Goal: Task Accomplishment & Management: Manage account settings

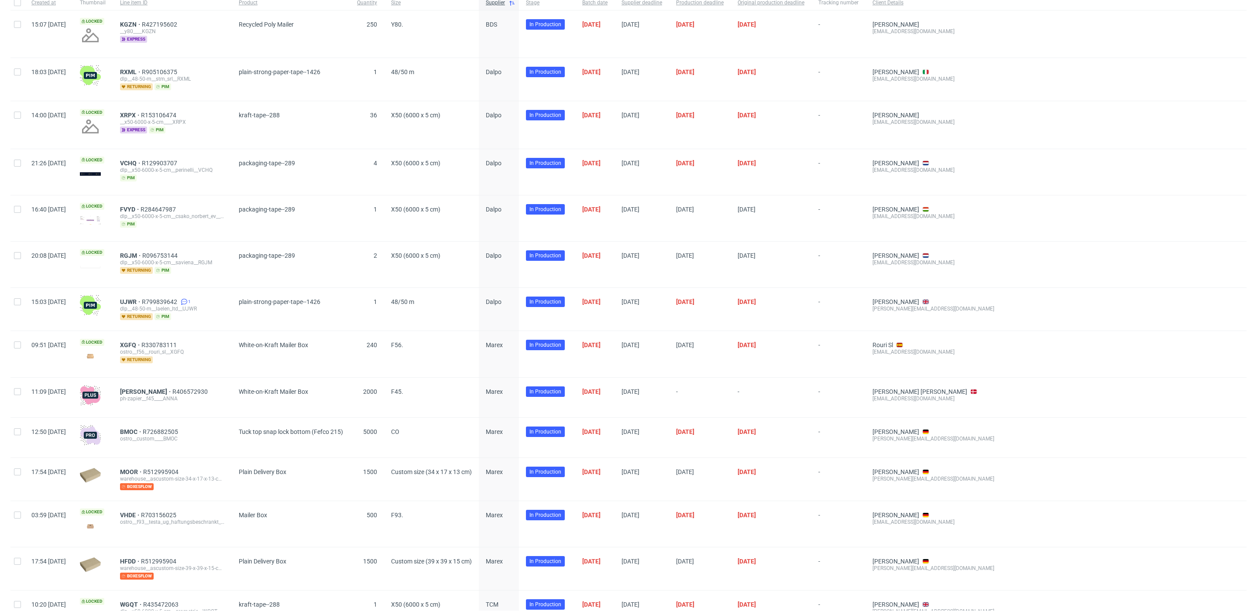
scroll to position [101, 0]
click at [155, 387] on span "ANNA" at bounding box center [146, 390] width 52 height 7
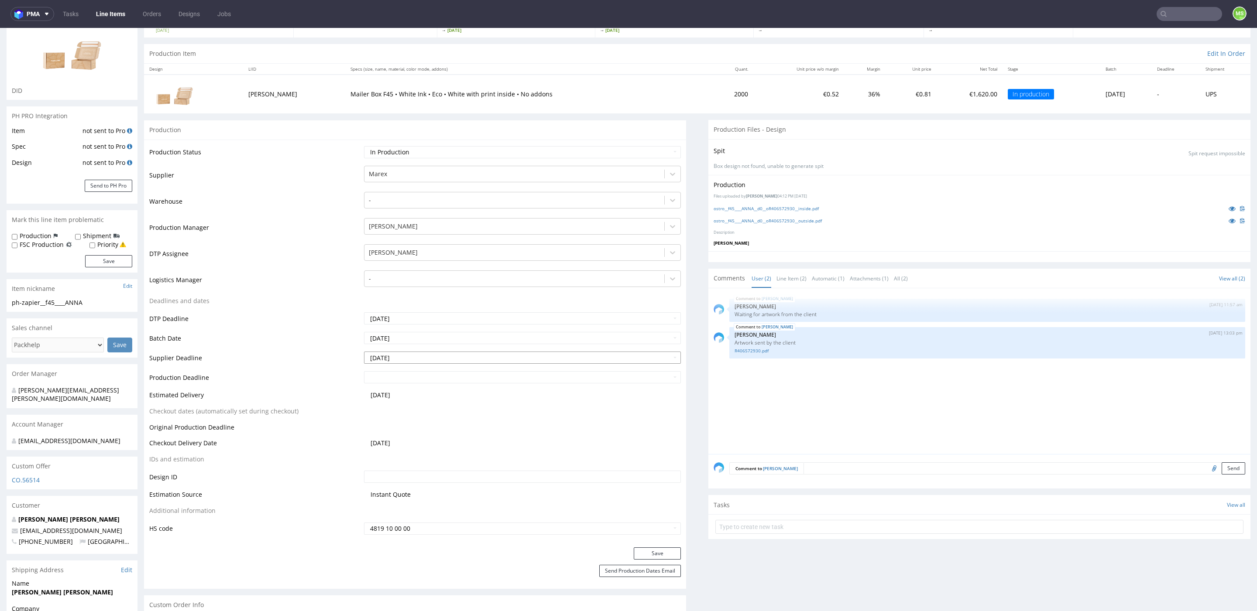
scroll to position [81, 0]
click at [942, 10] on input "text" at bounding box center [1188, 14] width 65 height 14
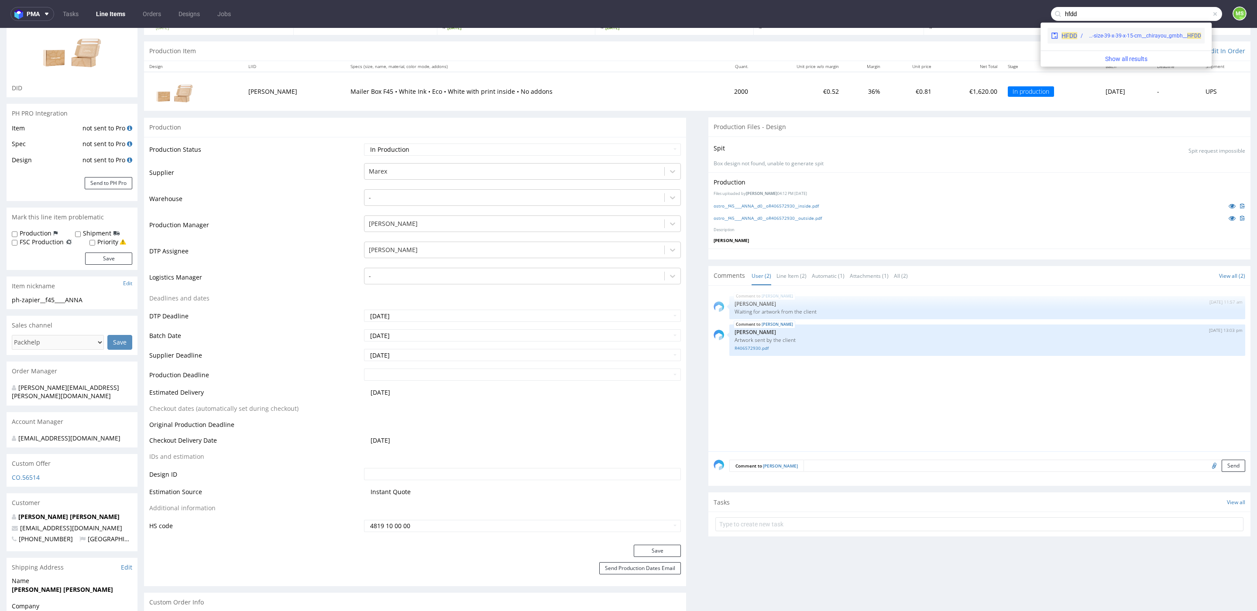
type input "hfdd"
click at [942, 31] on div "HFDD warehouse__ascustom-size-39-x-39-x-15-cm__chirayou_gmbh__ HFDD" at bounding box center [1125, 36] width 157 height 16
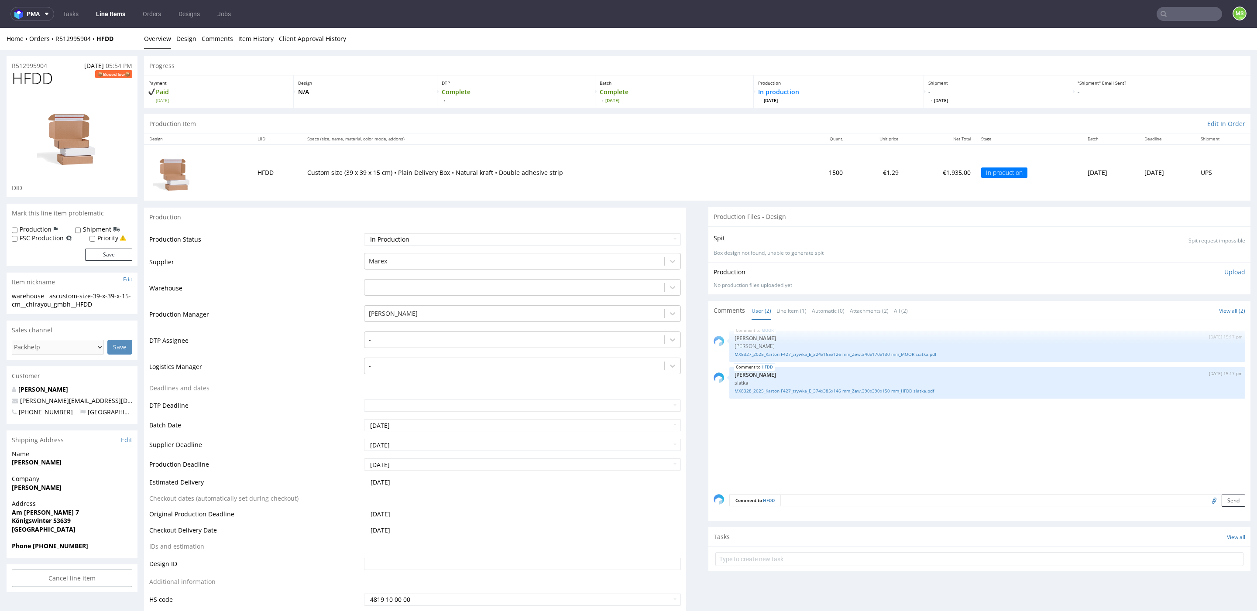
click at [942, 16] on input "text" at bounding box center [1188, 14] width 65 height 14
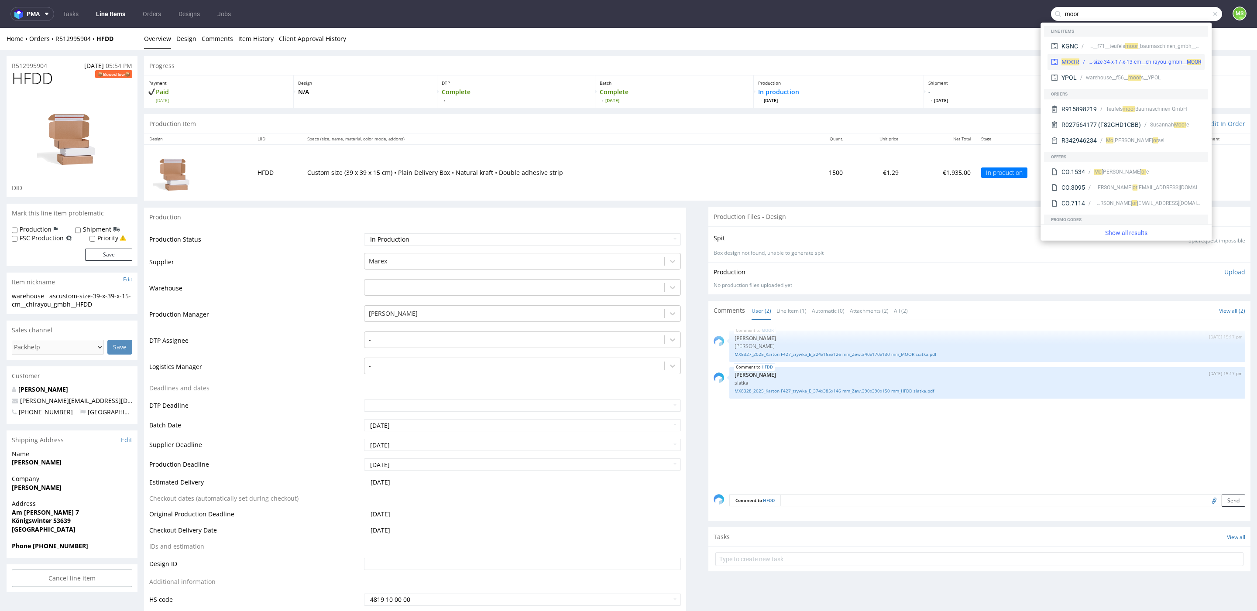
type input "moor"
click at [942, 65] on div "warehouse__ascustom-size-34-x-17-x-13-cm__chirayou_gmbh__ MOOR" at bounding box center [1144, 62] width 113 height 8
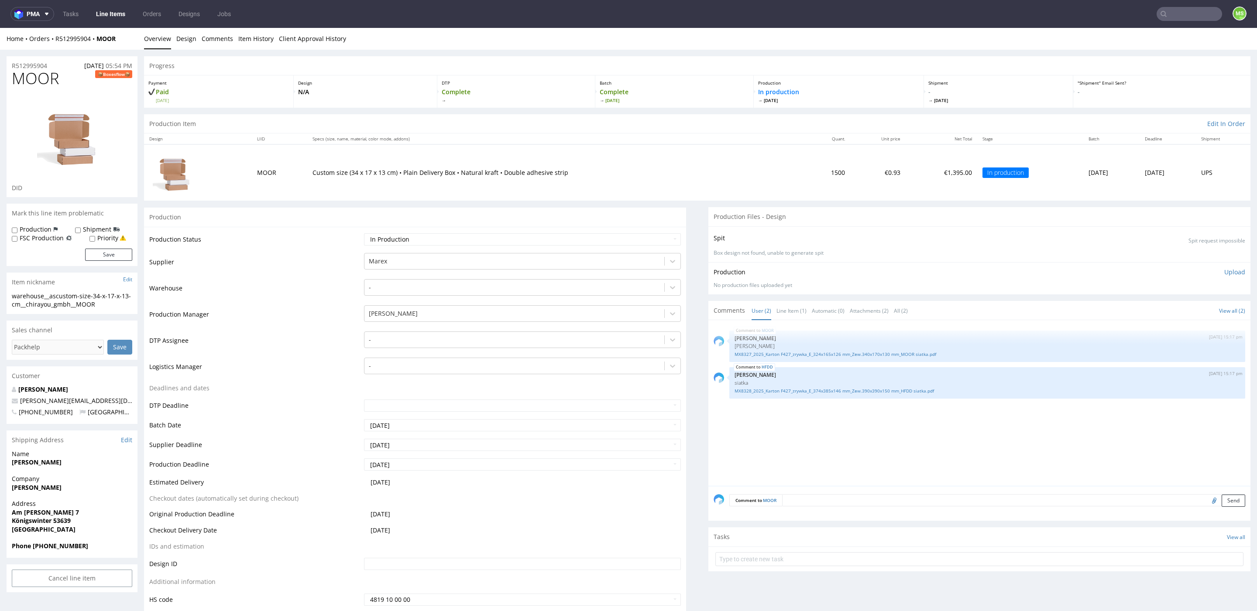
click at [115, 14] on link "Line Items" at bounding box center [111, 14] width 40 height 14
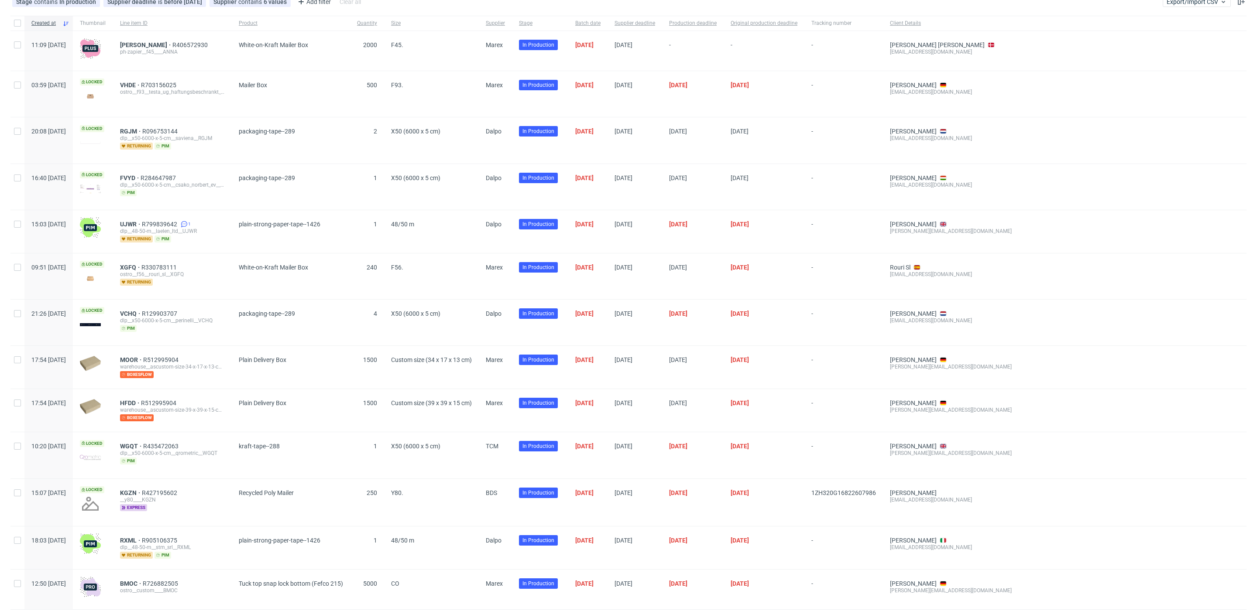
scroll to position [51, 0]
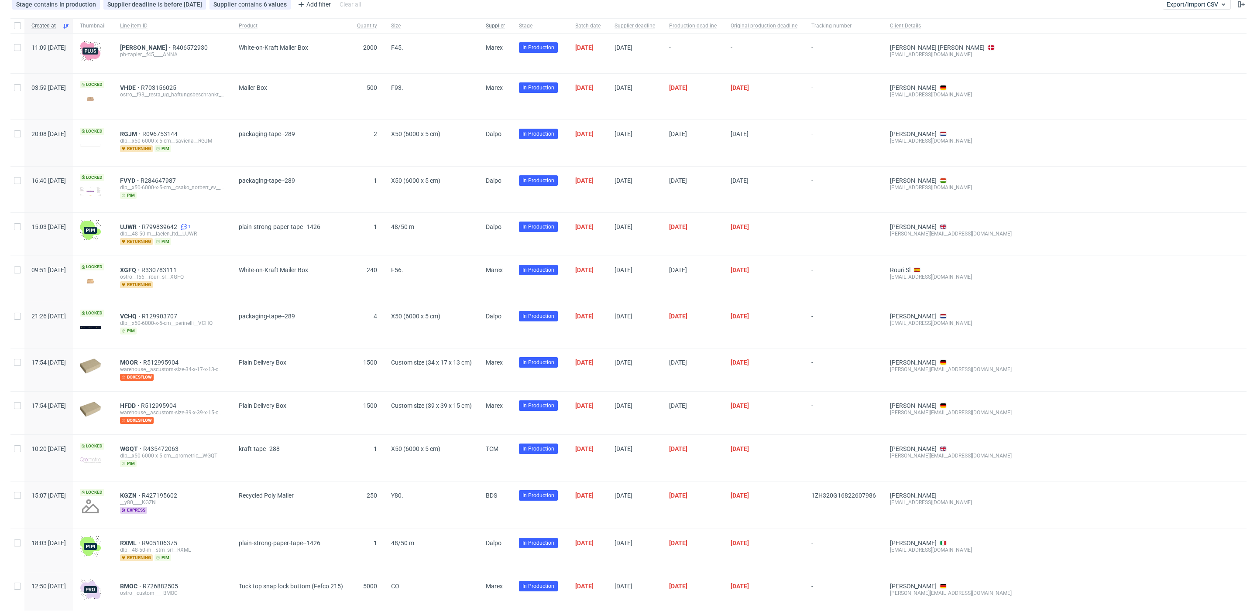
click at [505, 24] on span "Supplier" at bounding box center [495, 25] width 19 height 7
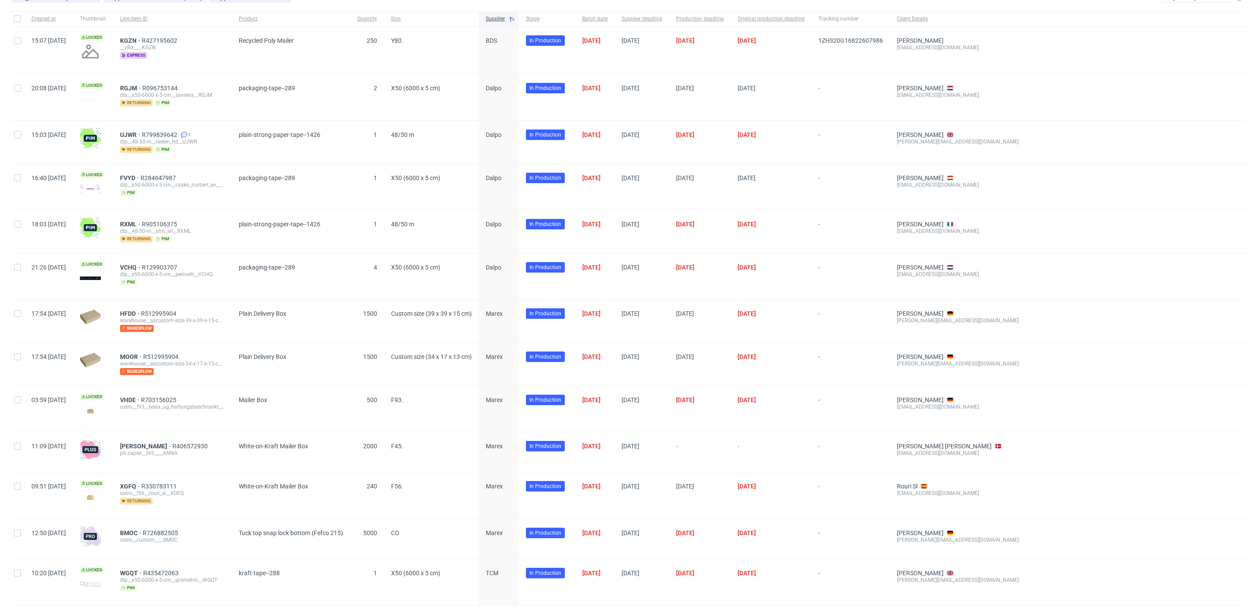
scroll to position [101, 0]
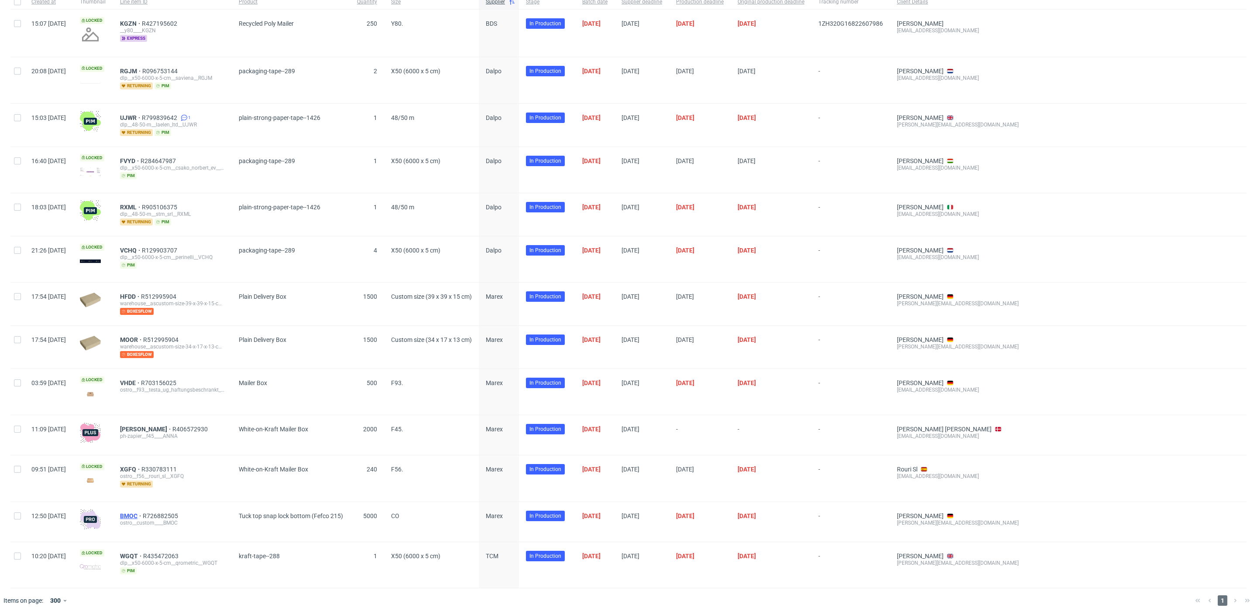
click at [143, 447] on span "BMOC" at bounding box center [131, 516] width 23 height 7
click at [141, 380] on span "VHDE" at bounding box center [130, 383] width 21 height 7
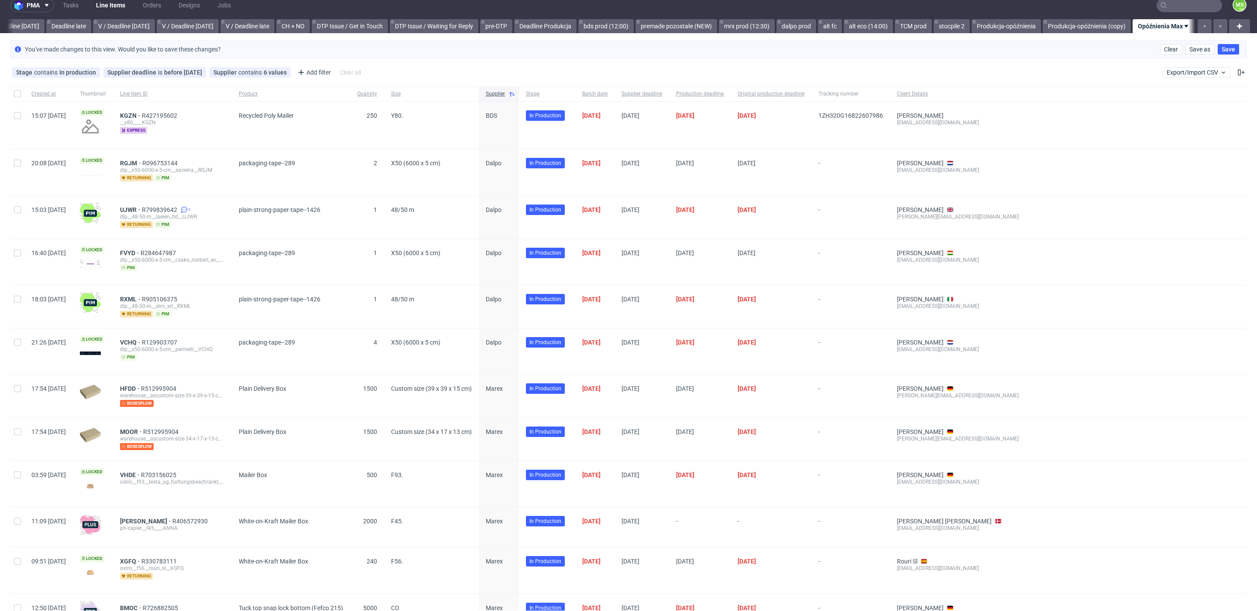
scroll to position [0, 0]
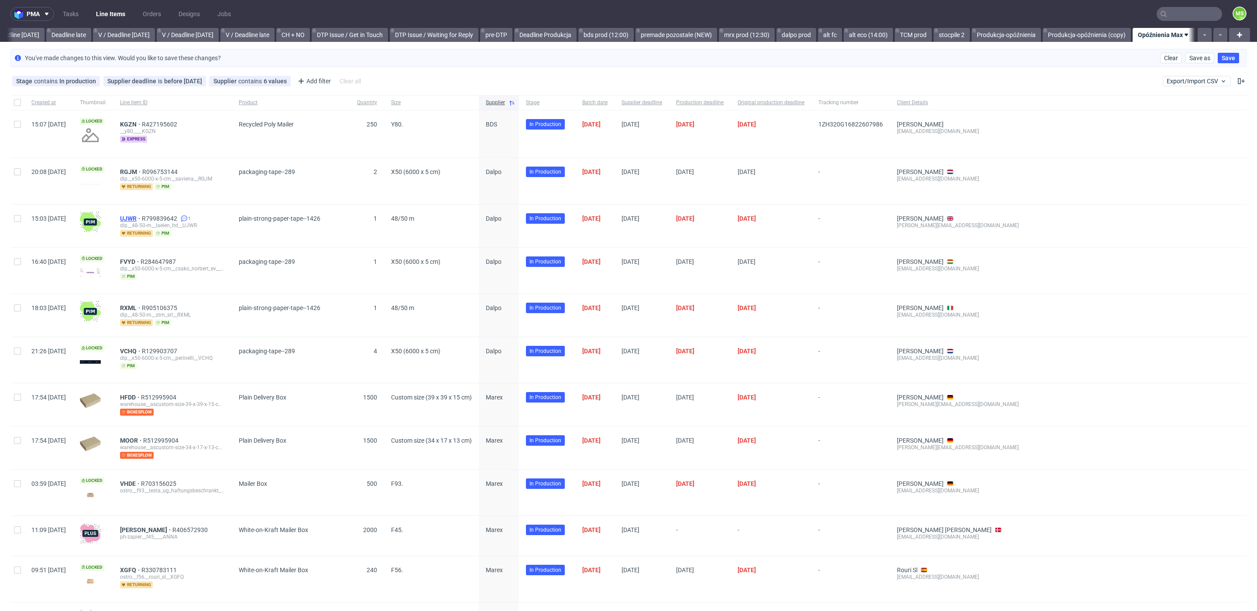
click at [142, 217] on span "UJWR" at bounding box center [131, 218] width 22 height 7
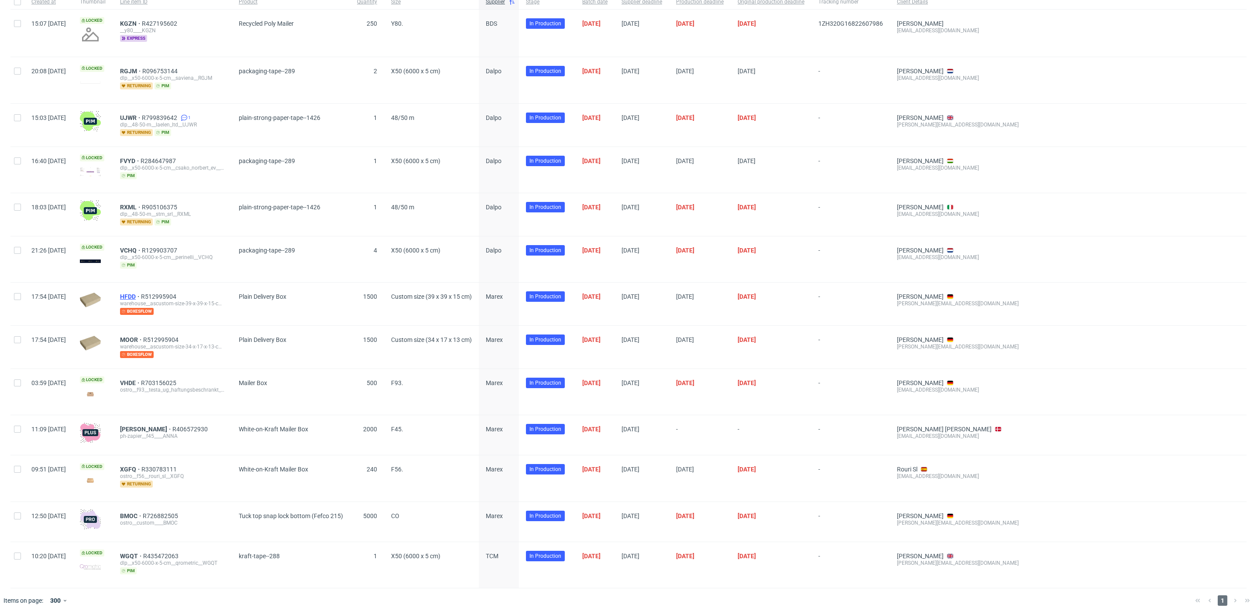
click at [141, 293] on span "HFDD" at bounding box center [130, 296] width 21 height 7
click at [143, 336] on span "MOOR" at bounding box center [131, 339] width 23 height 7
click at [141, 380] on span "VHDE" at bounding box center [130, 383] width 21 height 7
click at [157, 426] on span "[PERSON_NAME]" at bounding box center [146, 429] width 52 height 7
click at [143, 447] on span "BMOC" at bounding box center [131, 516] width 23 height 7
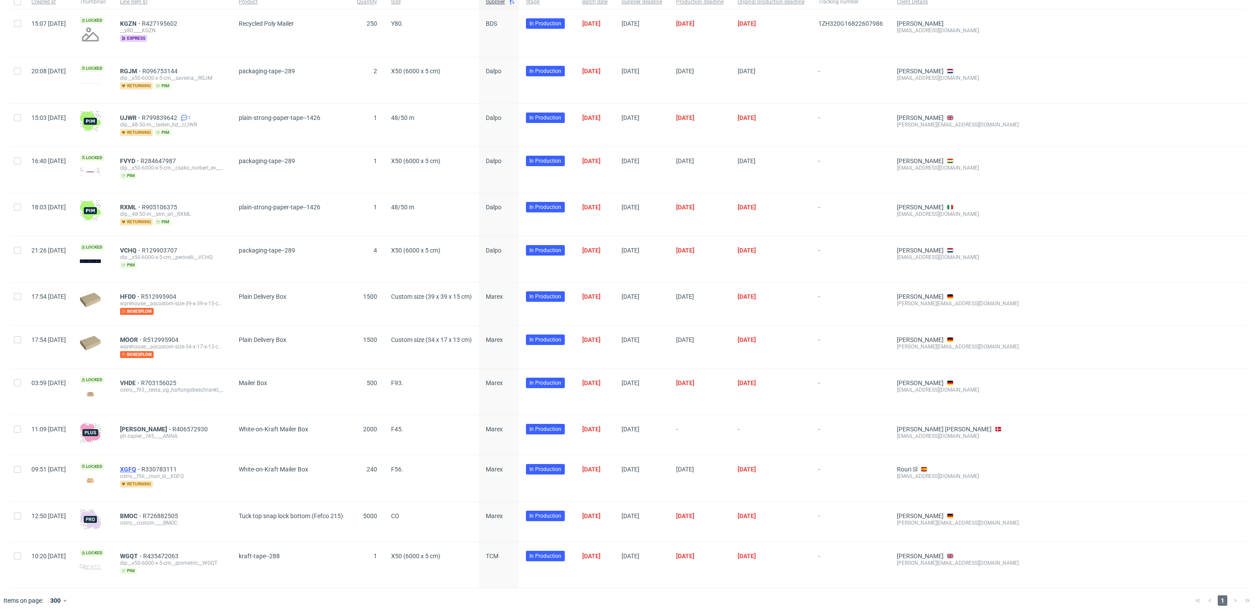
click at [141, 447] on span "XGFQ" at bounding box center [130, 469] width 21 height 7
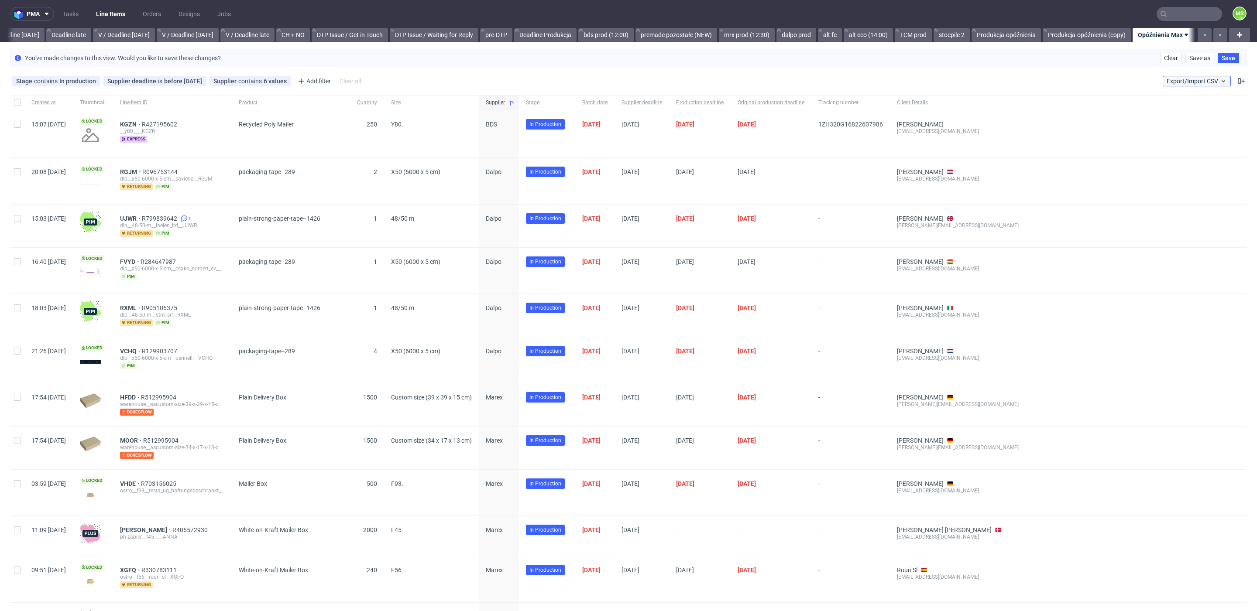
click at [942, 84] on span "Export/Import CSV" at bounding box center [1196, 81] width 60 height 7
click at [942, 114] on link "Import shipments CSV" at bounding box center [1165, 117] width 102 height 14
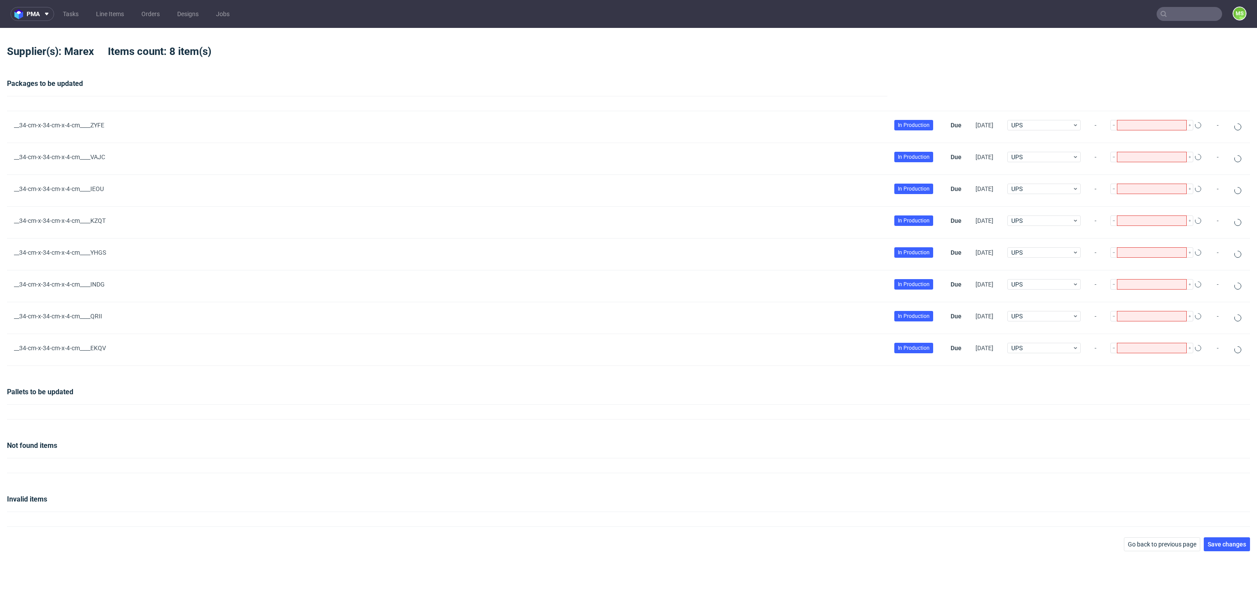
type input "3"
type input "10"
type input "1"
type input "3"
type input "1"
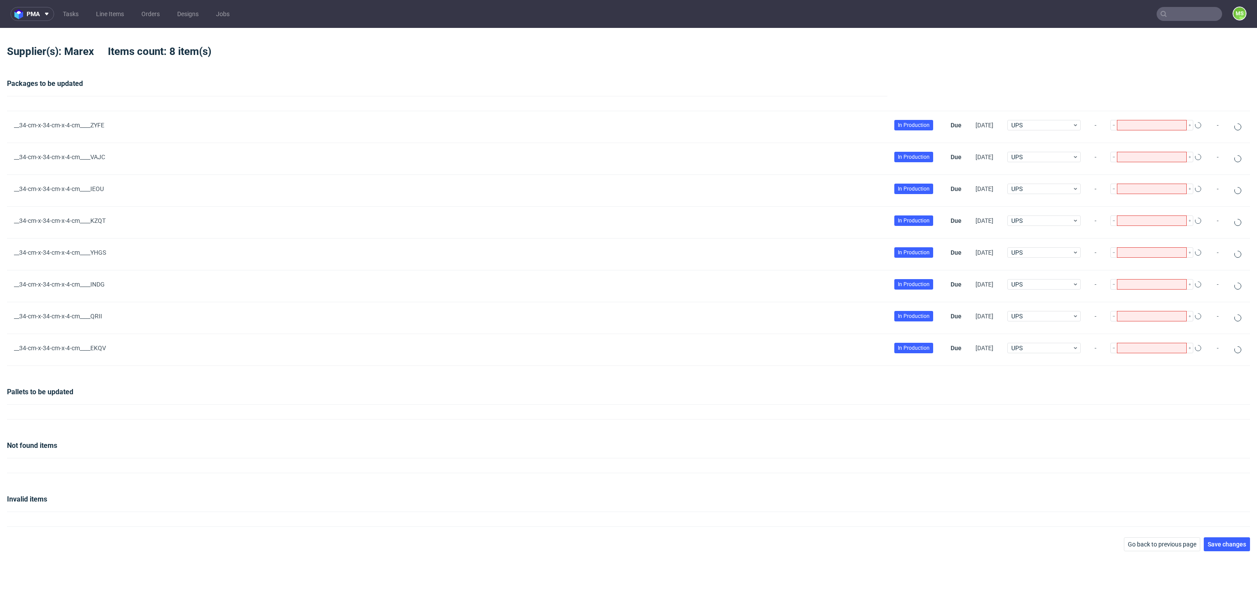
type input "1"
type input "2"
type input "1"
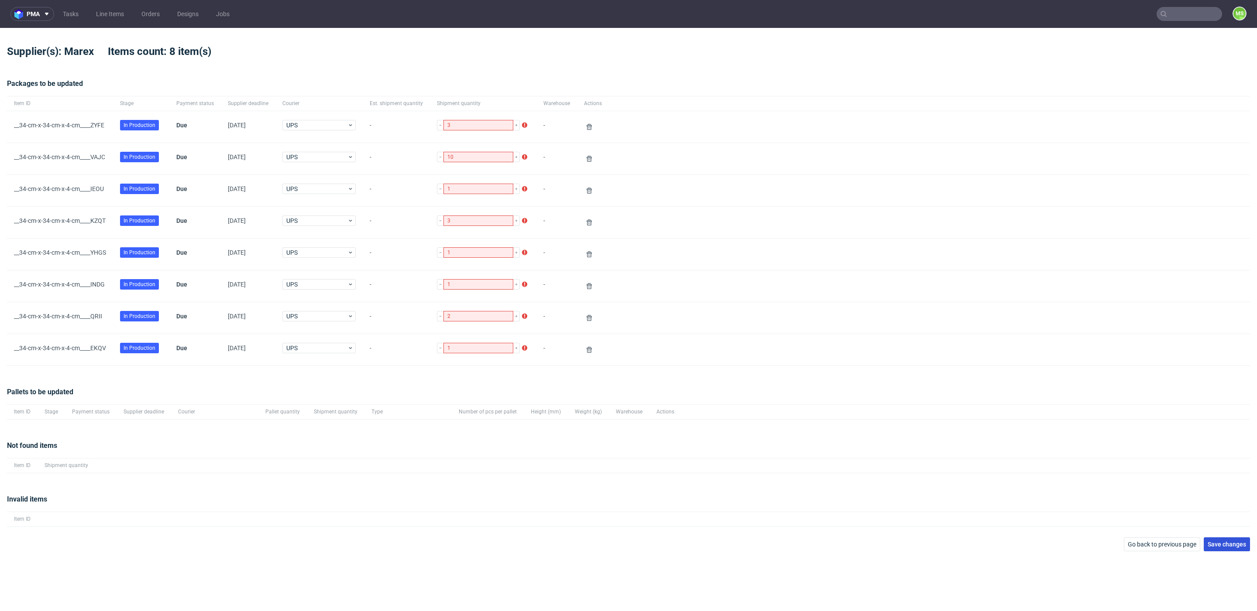
click at [942, 447] on span "Save changes" at bounding box center [1226, 545] width 38 height 6
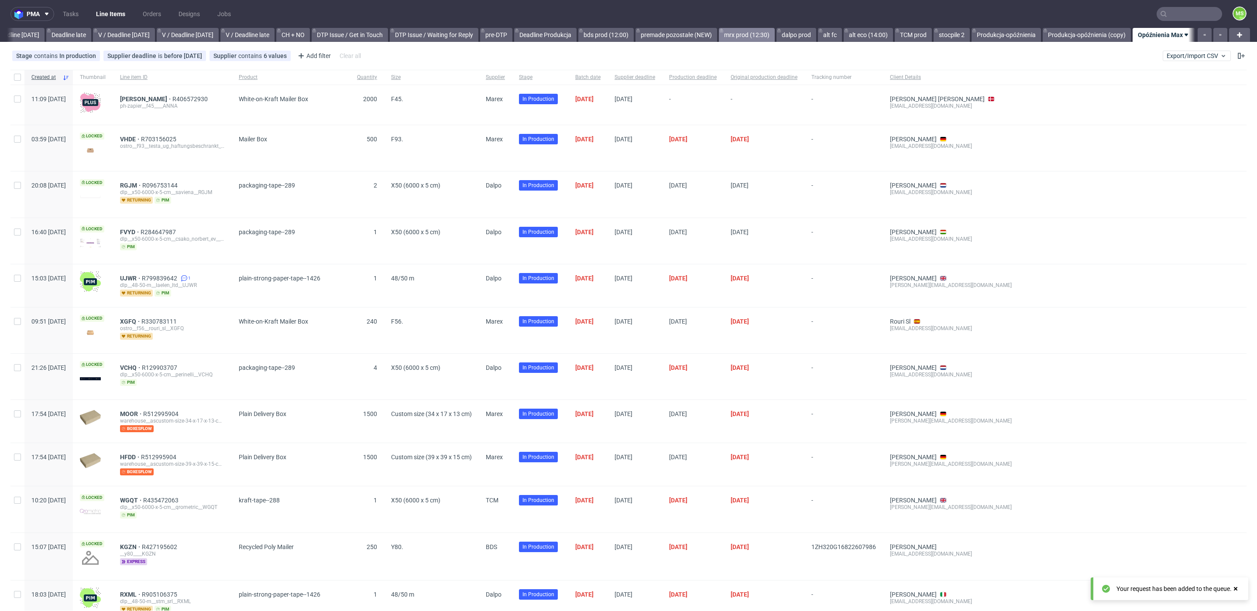
scroll to position [0, 1022]
click at [505, 80] on span "Supplier" at bounding box center [495, 77] width 19 height 7
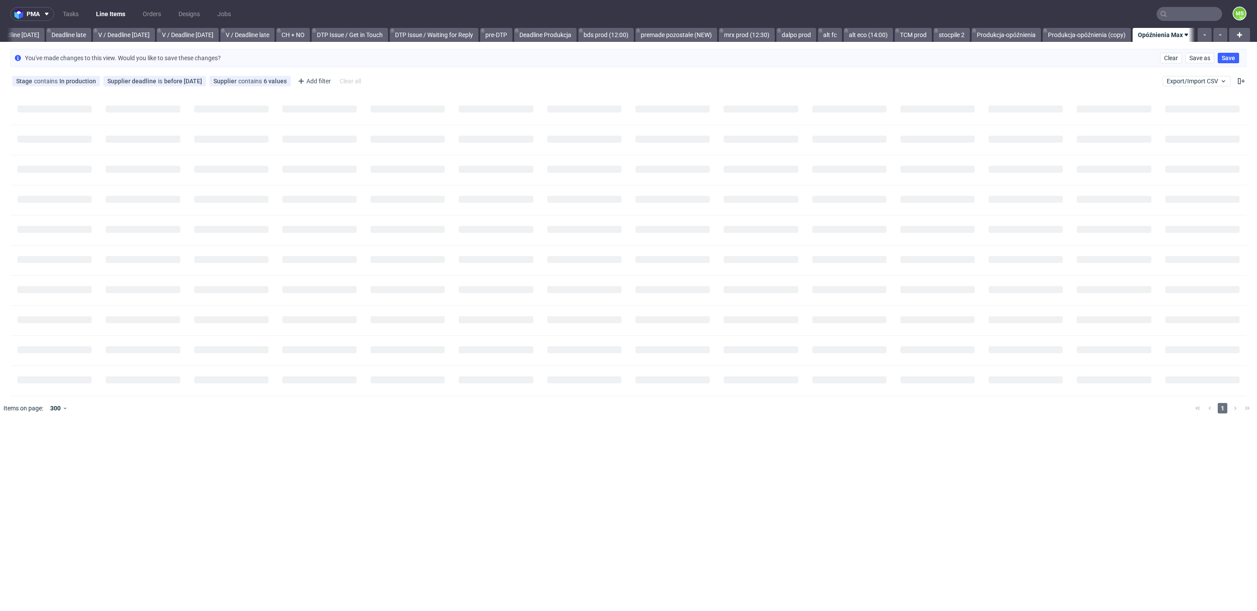
scroll to position [0, 1011]
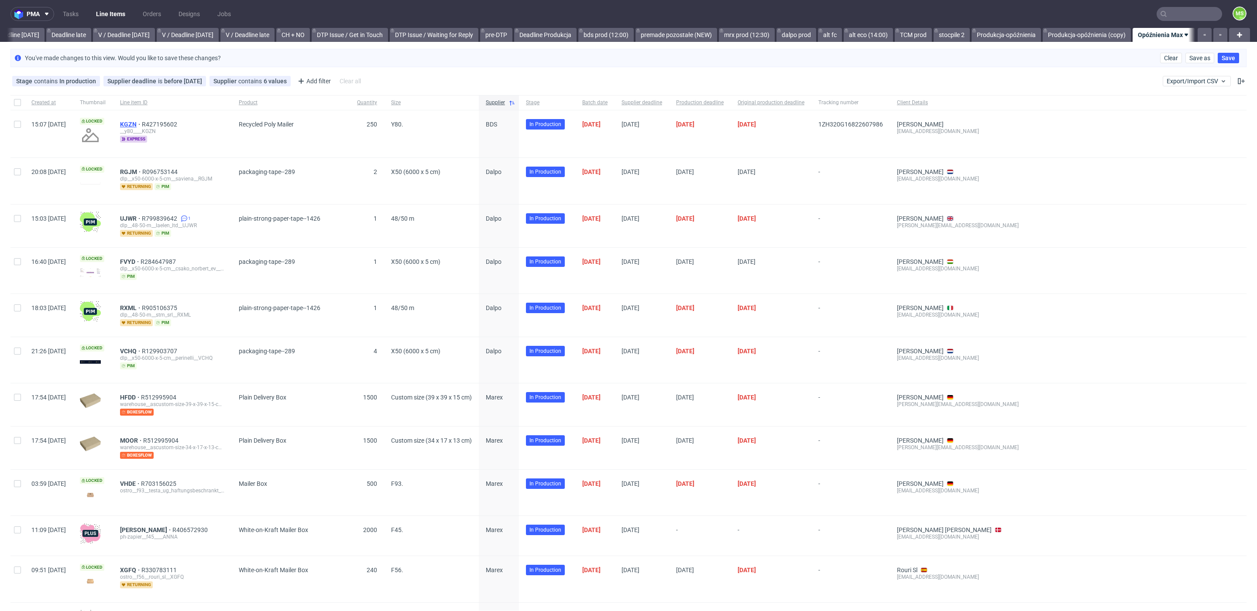
click at [142, 124] on span "KGZN" at bounding box center [131, 124] width 22 height 7
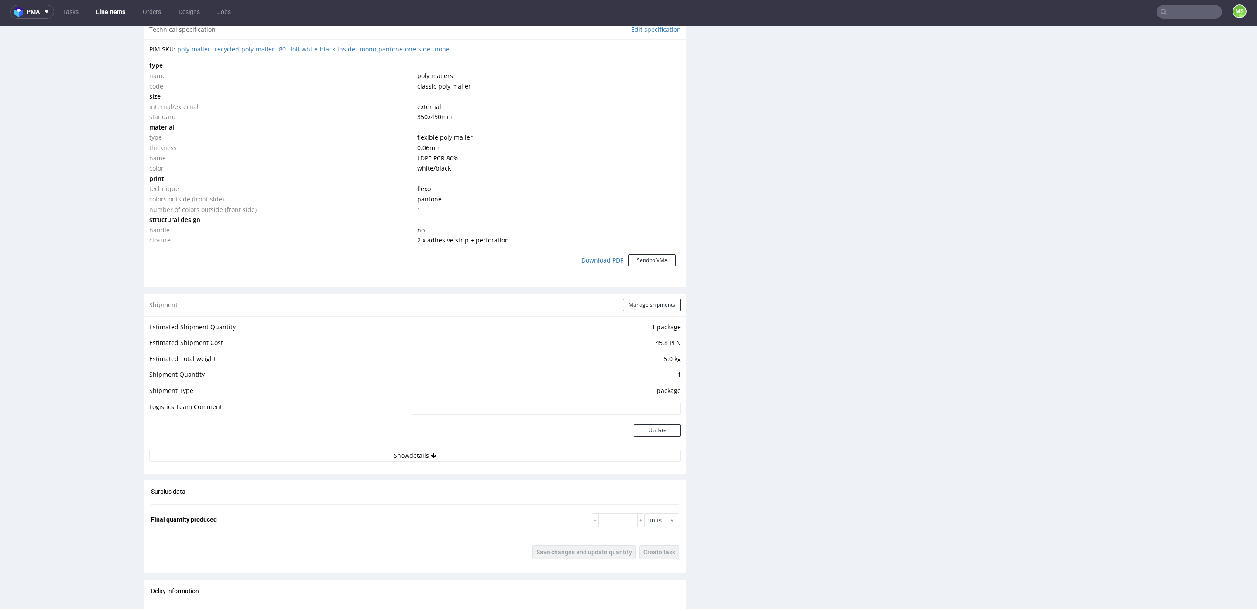
scroll to position [635, 0]
click at [424, 447] on button "Show details" at bounding box center [415, 459] width 532 height 12
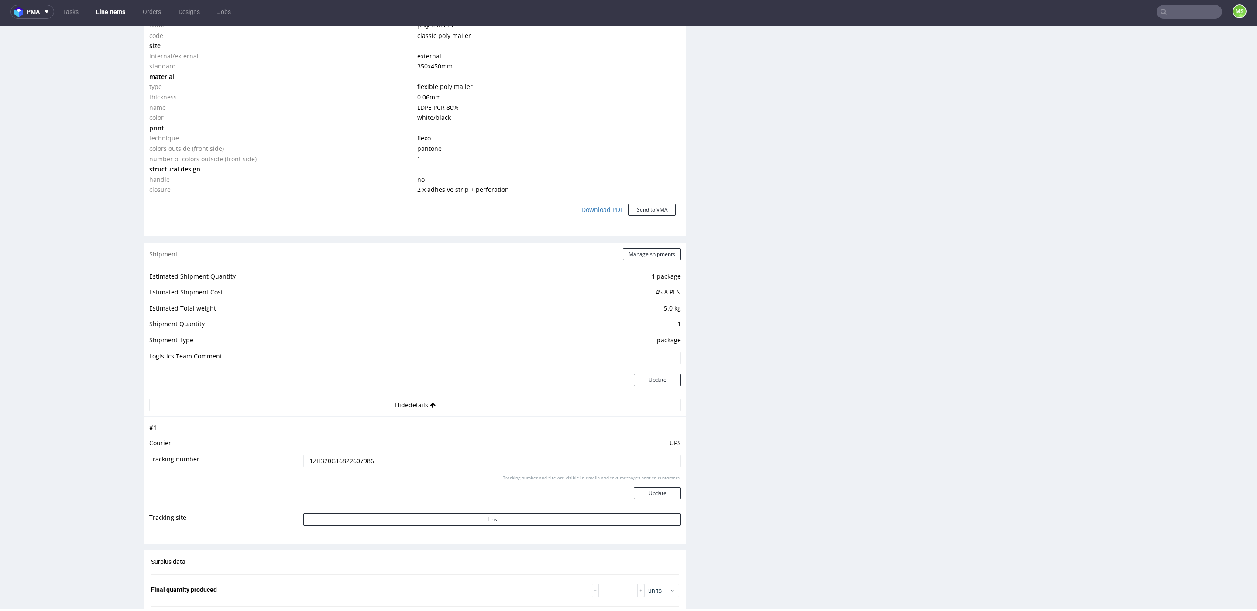
scroll to position [689, 0]
click at [654, 447] on button "Update" at bounding box center [657, 492] width 47 height 12
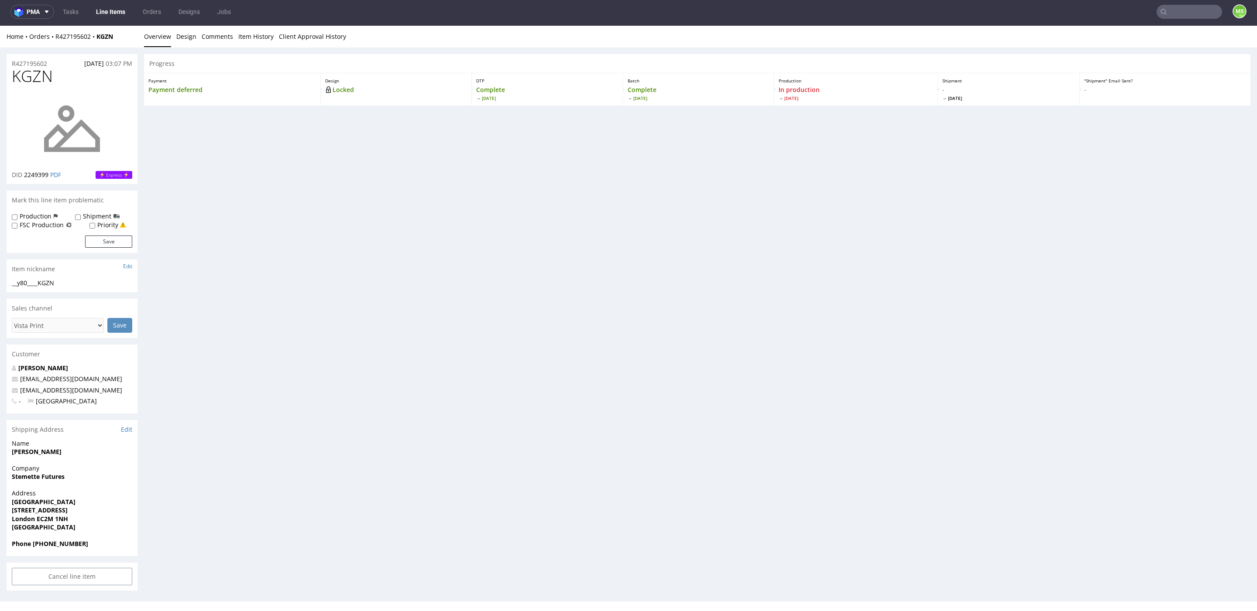
scroll to position [0, 0]
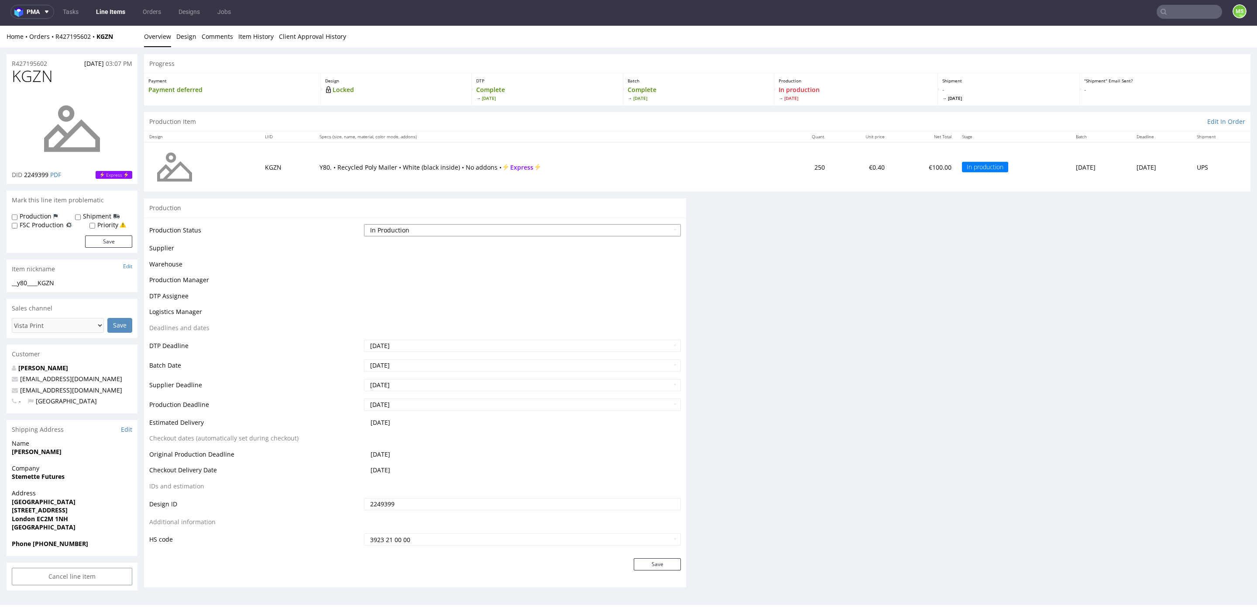
click at [475, 224] on select "Waiting for Artwork Waiting for Diecut Waiting for Mockup Waiting for DTP Waiti…" at bounding box center [522, 230] width 317 height 12
select select "production_complete"
click at [364, 224] on select "Waiting for Artwork Waiting for Diecut Waiting for Mockup Waiting for DTP Waiti…" at bounding box center [522, 230] width 317 height 12
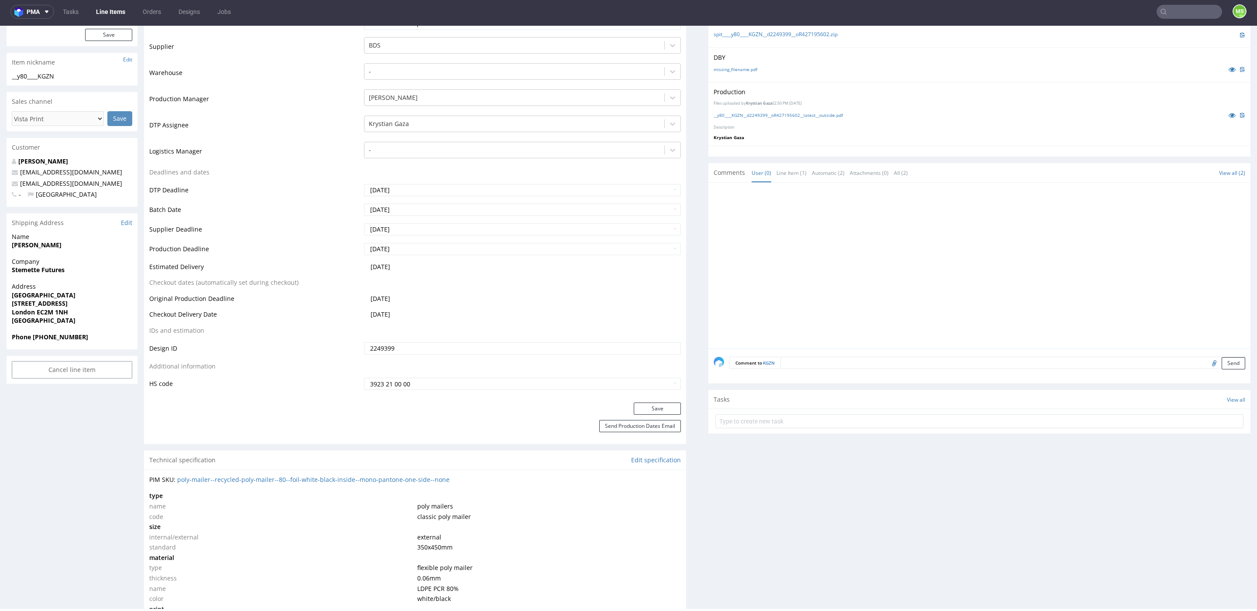
scroll to position [214, 0]
click at [651, 402] on button "Save" at bounding box center [657, 402] width 47 height 12
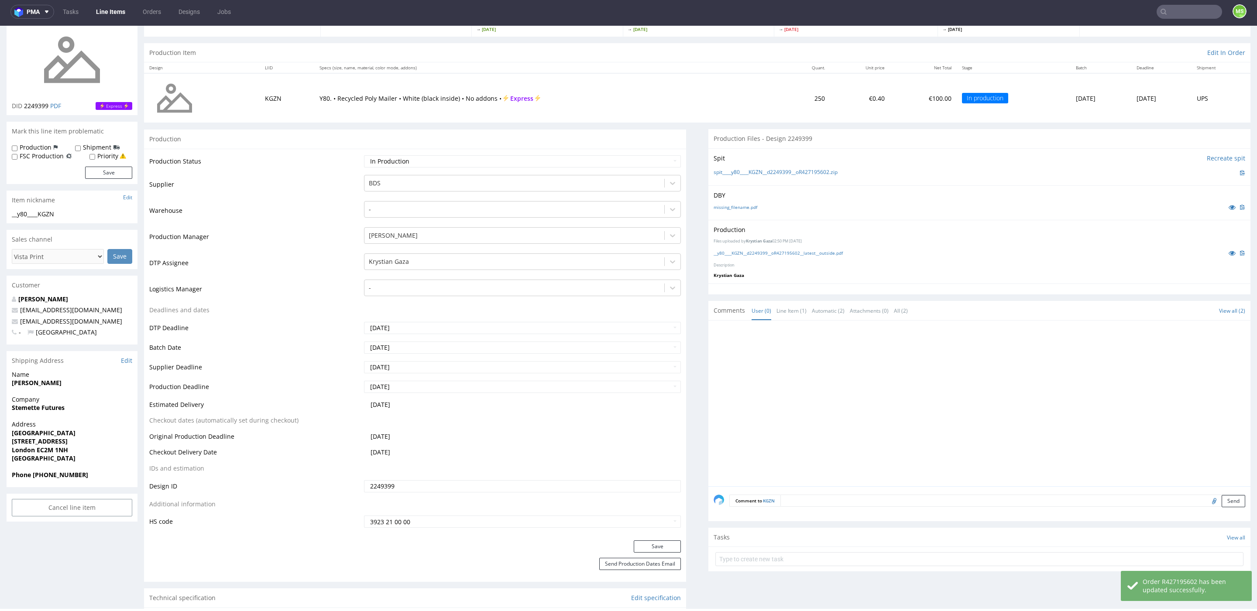
scroll to position [0, 0]
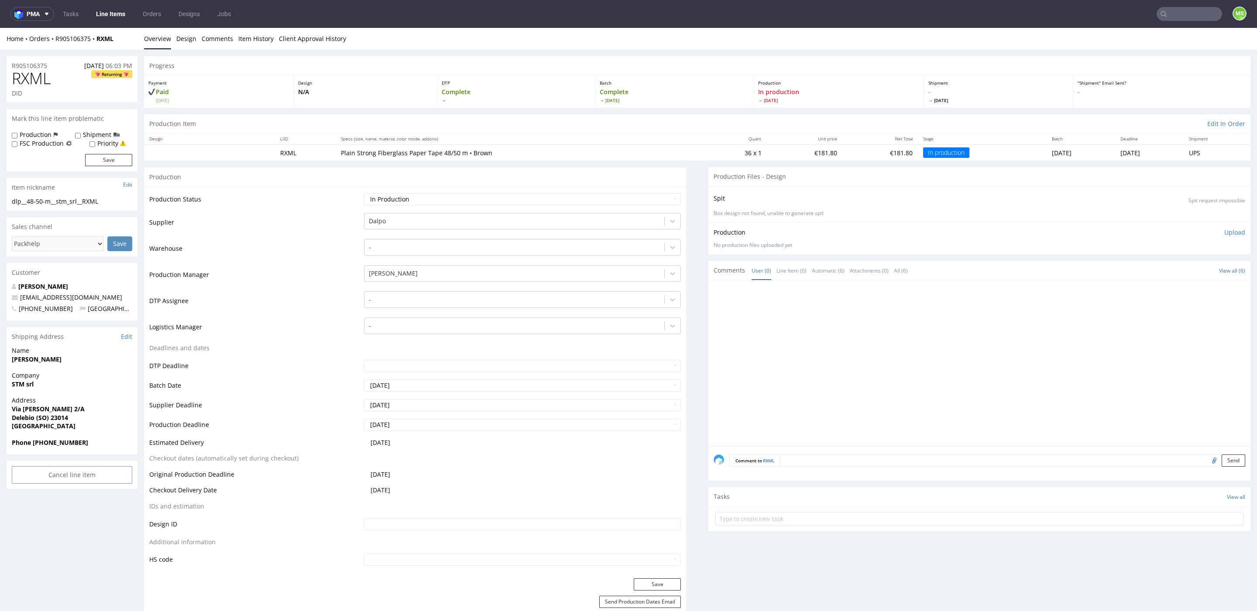
scroll to position [3, 0]
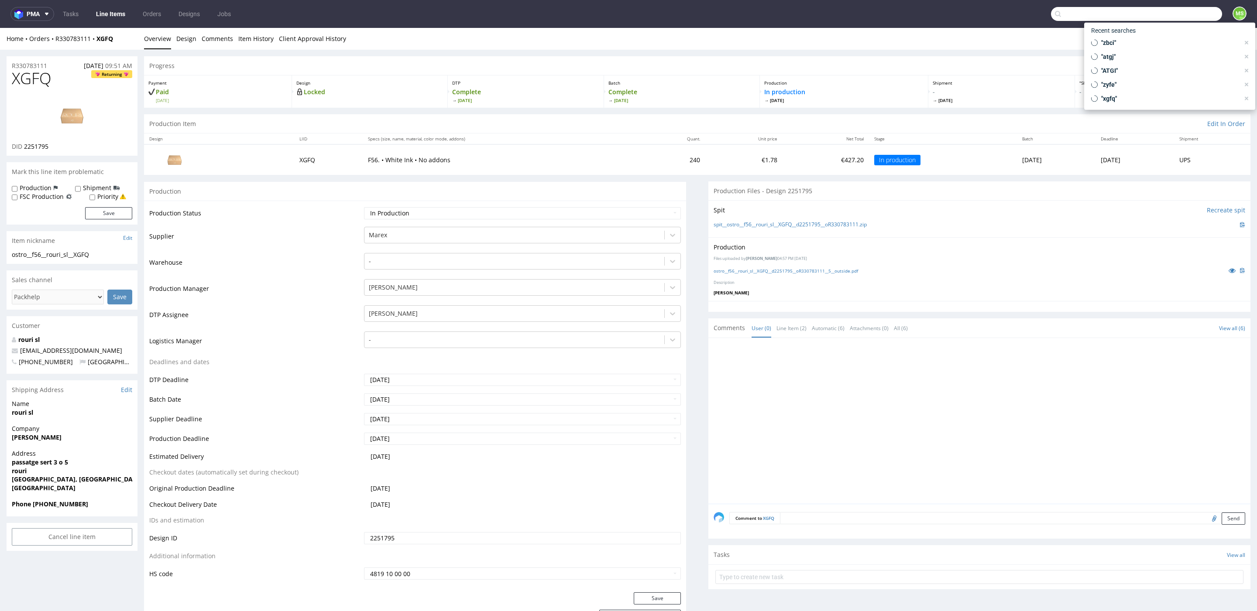
click at [1171, 16] on input "text" at bounding box center [1136, 14] width 171 height 14
type input "vhde"
click at [1152, 32] on div "ostro__f93__testa_ug_haftungsbeschrankt__ VHDE" at bounding box center [1143, 36] width 115 height 8
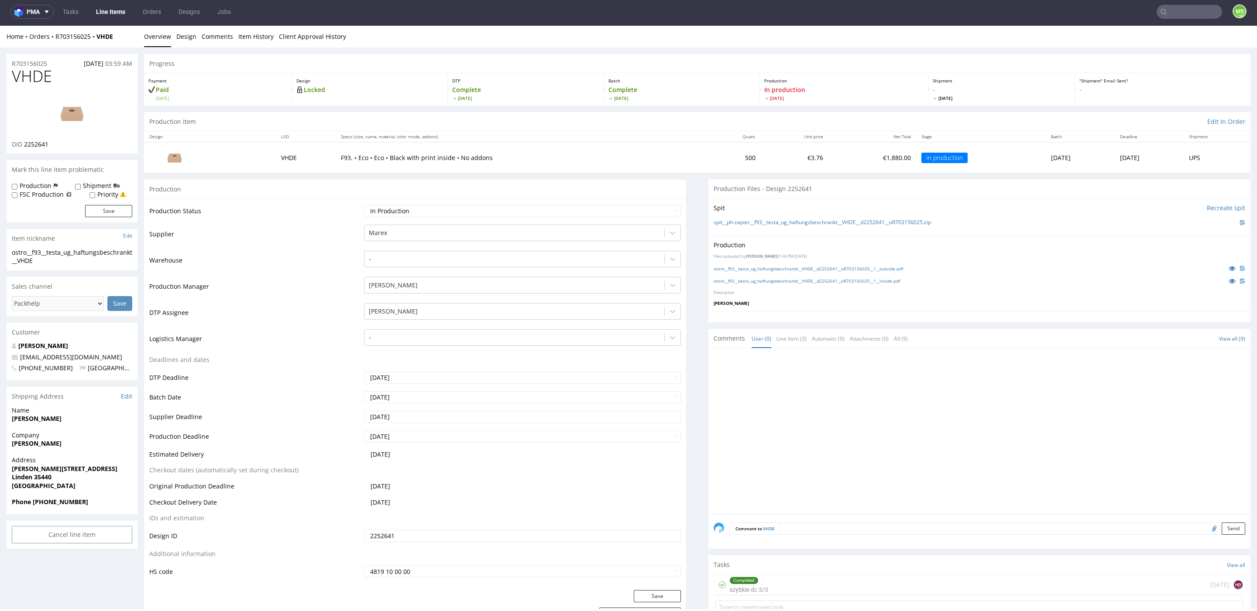
click at [1159, 20] on nav "pma Tasks Line Items Orders Designs Jobs MS" at bounding box center [628, 12] width 1257 height 28
click at [1167, 18] on input "text" at bounding box center [1136, 12] width 171 height 14
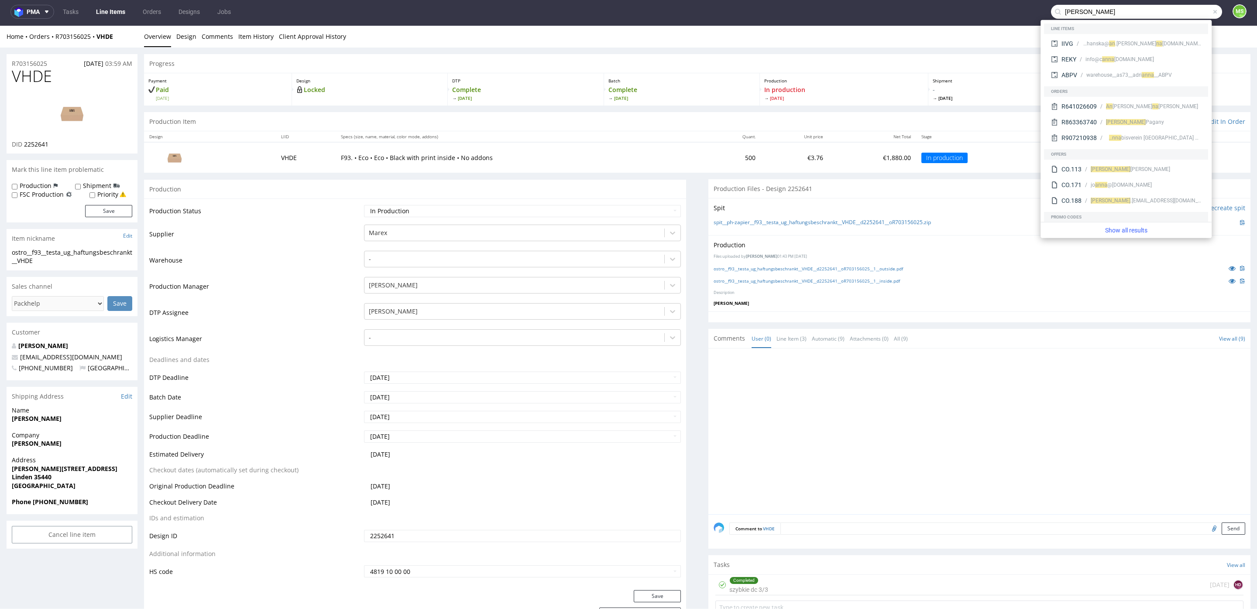
drag, startPoint x: 1095, startPoint y: 12, endPoint x: 1039, endPoint y: 11, distance: 55.9
click at [1039, 11] on nav "pma Tasks Line Items Orders Designs Jobs anna MS" at bounding box center [628, 12] width 1257 height 28
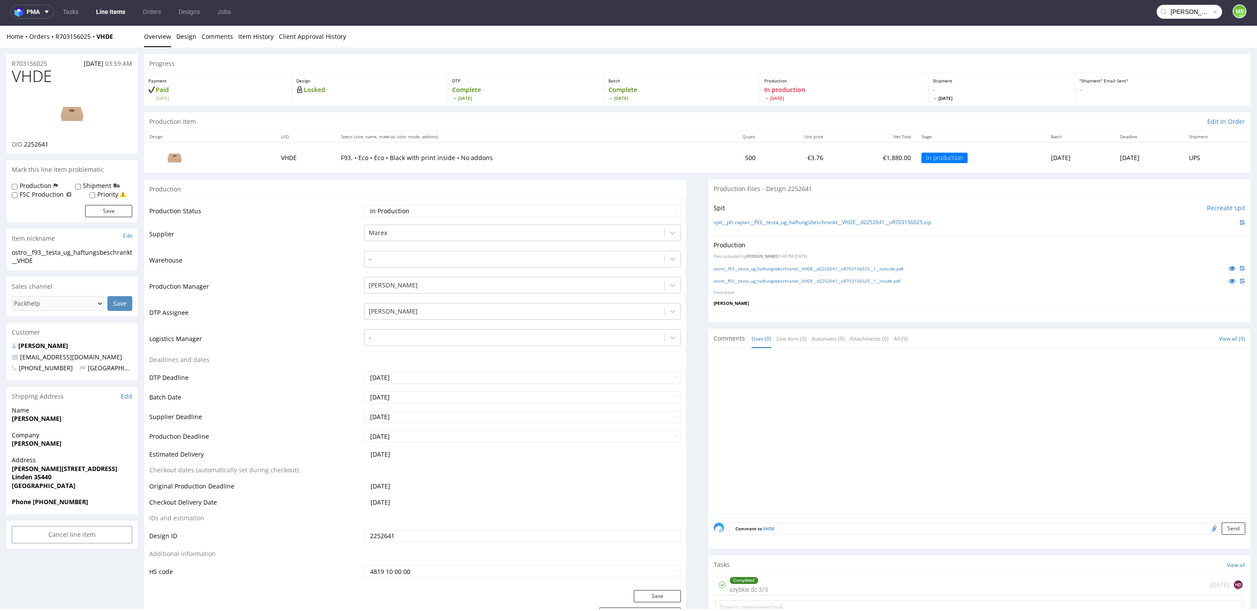
type input "anna"
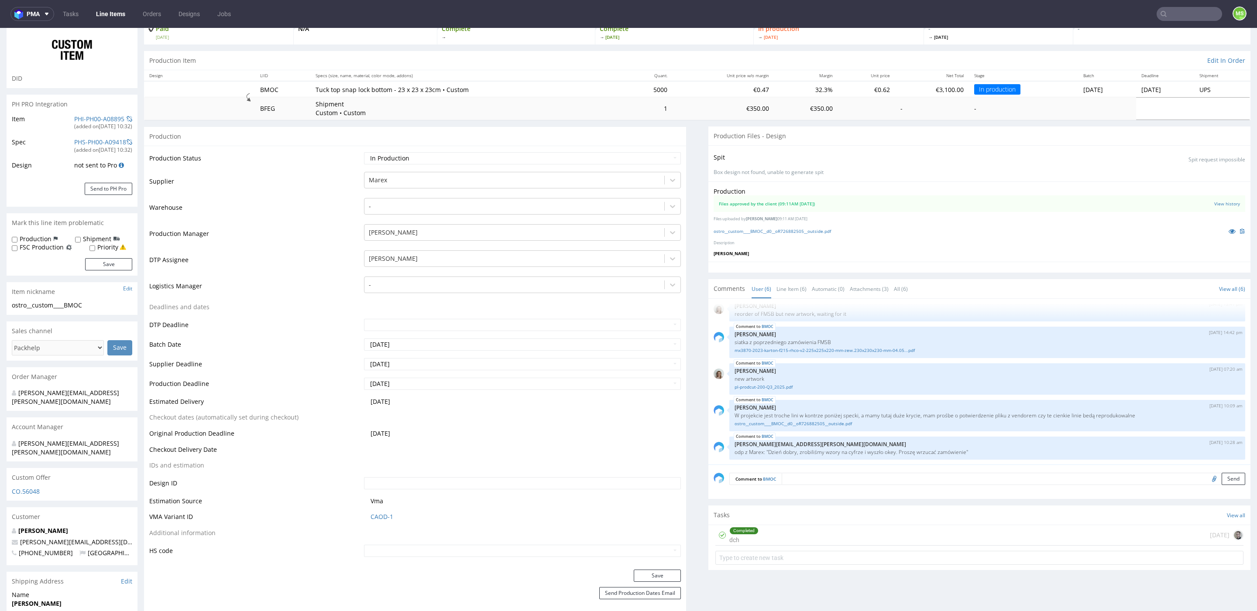
scroll to position [65, 0]
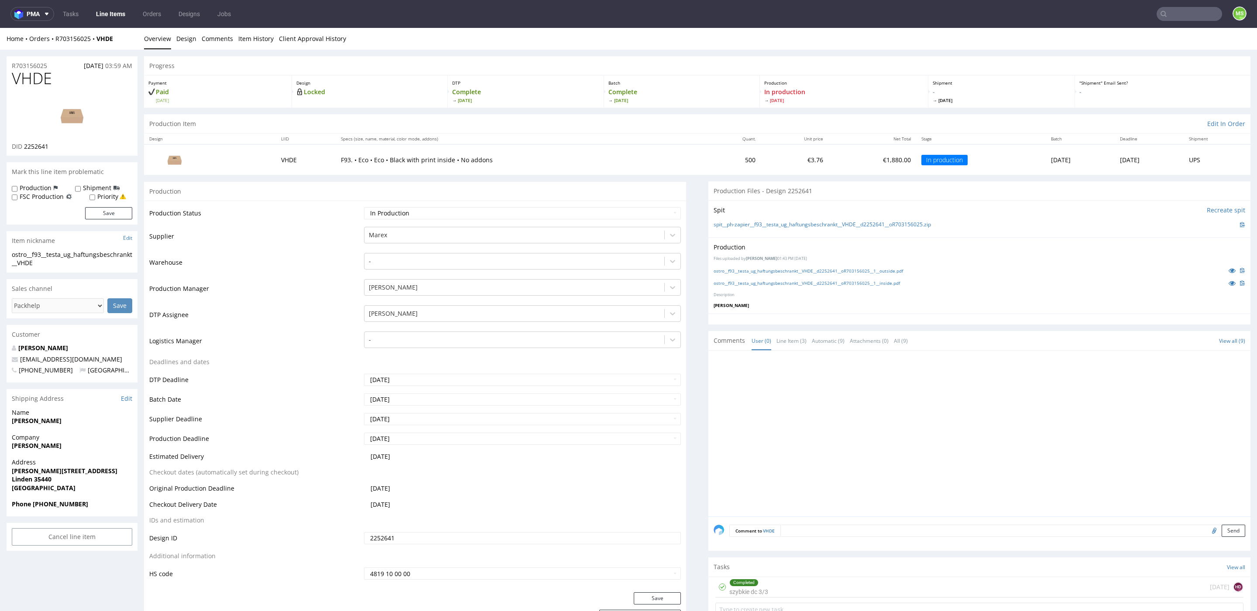
drag, startPoint x: 412, startPoint y: 504, endPoint x: 379, endPoint y: 502, distance: 33.2
click at [356, 502] on tr "Checkout Delivery Date 2025-09-17" at bounding box center [415, 508] width 532 height 16
drag, startPoint x: 383, startPoint y: 490, endPoint x: 364, endPoint y: 490, distance: 19.2
click at [364, 490] on td "2025-09-11" at bounding box center [521, 492] width 319 height 16
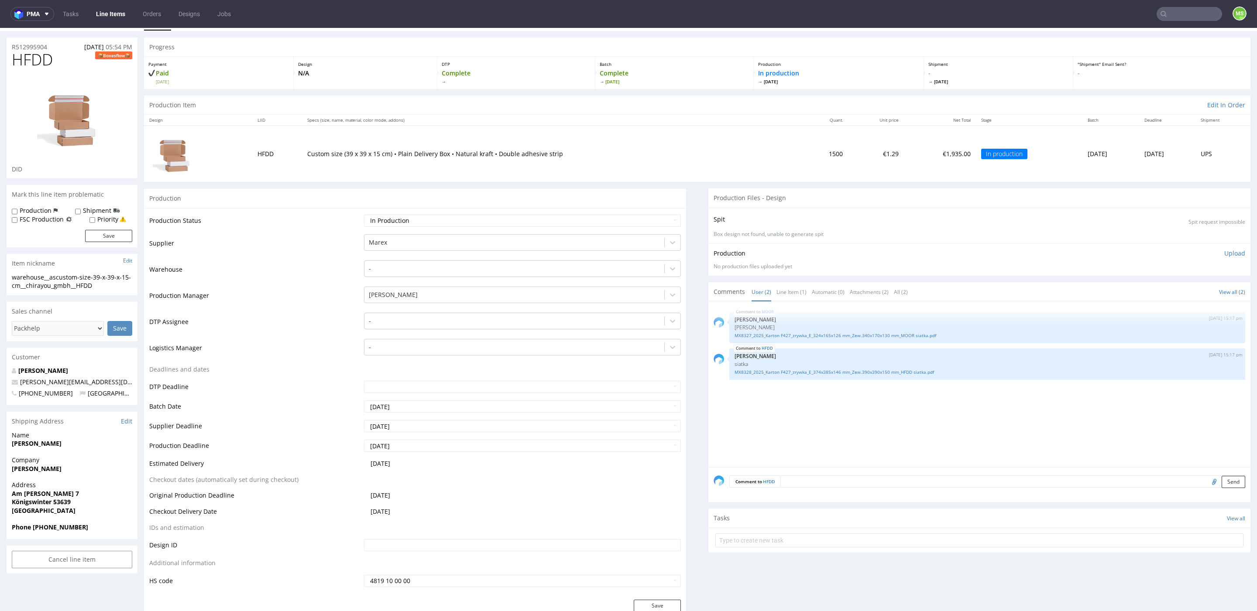
scroll to position [13, 0]
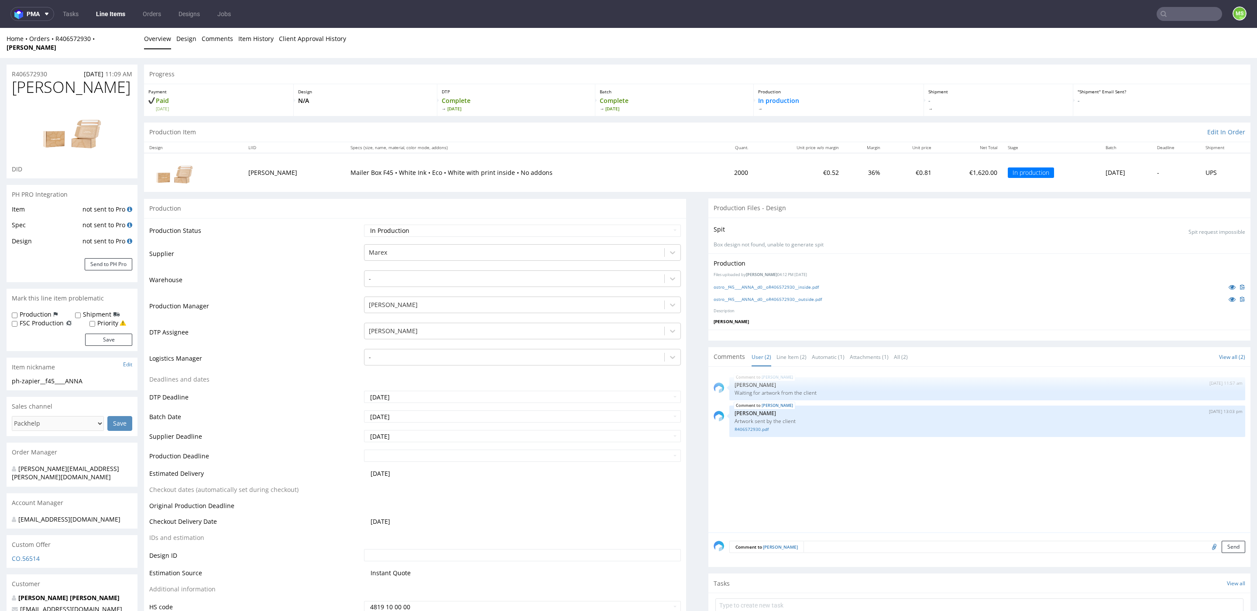
click at [1173, 20] on input "text" at bounding box center [1188, 14] width 65 height 14
type input "wlbv"
click at [1144, 36] on div "__t120____ WLBV" at bounding box center [1139, 36] width 123 height 8
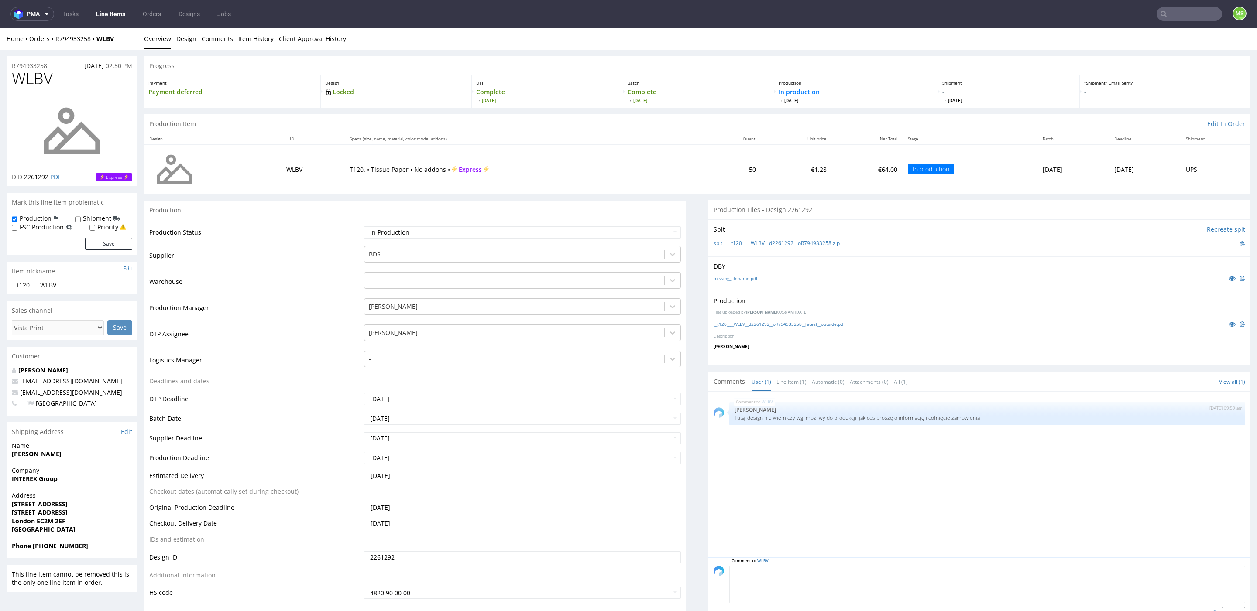
click at [958, 569] on textarea at bounding box center [987, 585] width 516 height 38
paste textarea "prośba o weryfikację załączonego pliku. W csv. mamy druk PANTONE Cool Gray 4 C,…"
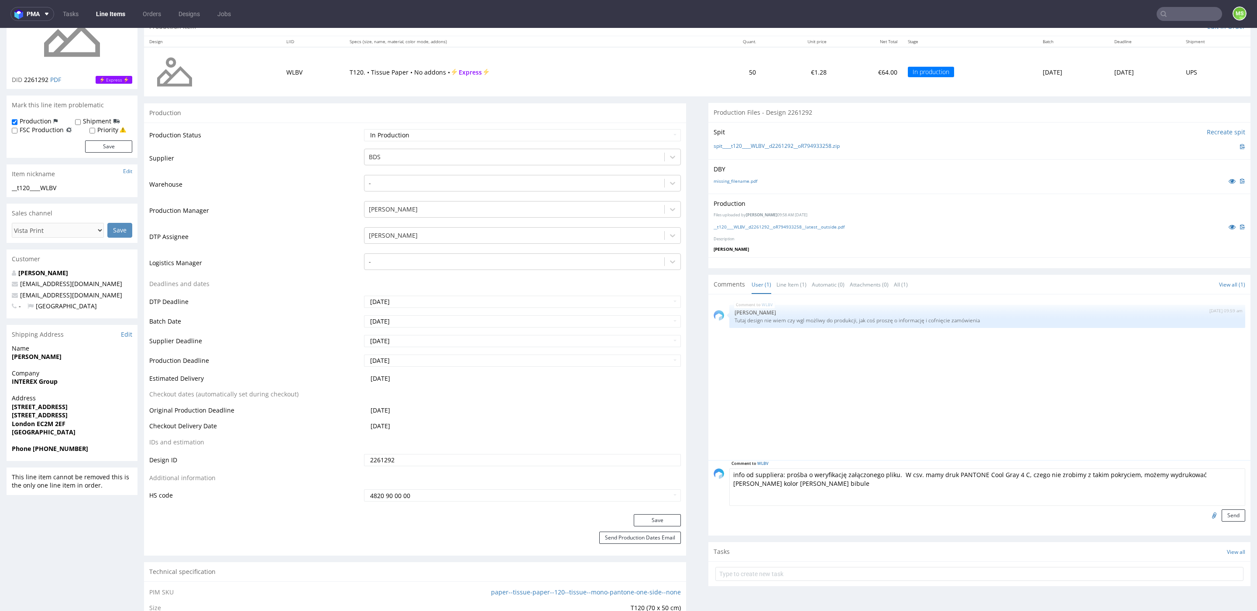
scroll to position [100, 0]
type textarea "info od suppliera: prośba o weryfikację załączonego pliku. W csv. mamy druk PAN…"
click at [1228, 513] on button "Send" at bounding box center [1233, 513] width 24 height 12
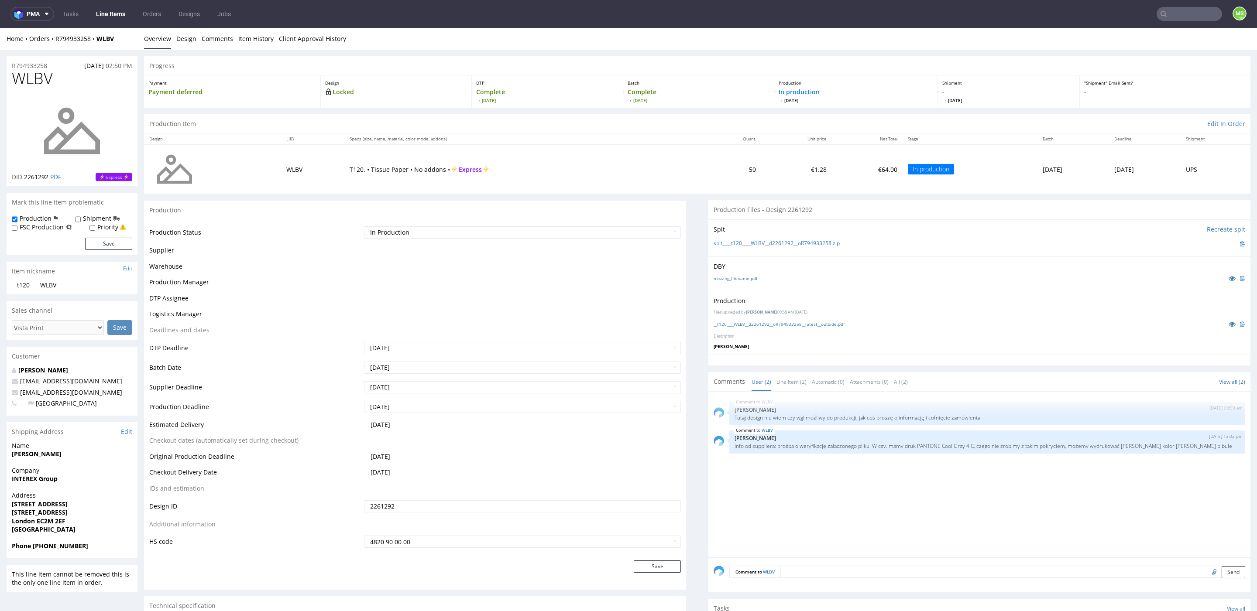
scroll to position [0, 0]
click at [494, 231] on select "Waiting for Artwork Waiting for Diecut Waiting for Mockup Waiting for DTP Waiti…" at bounding box center [522, 232] width 317 height 12
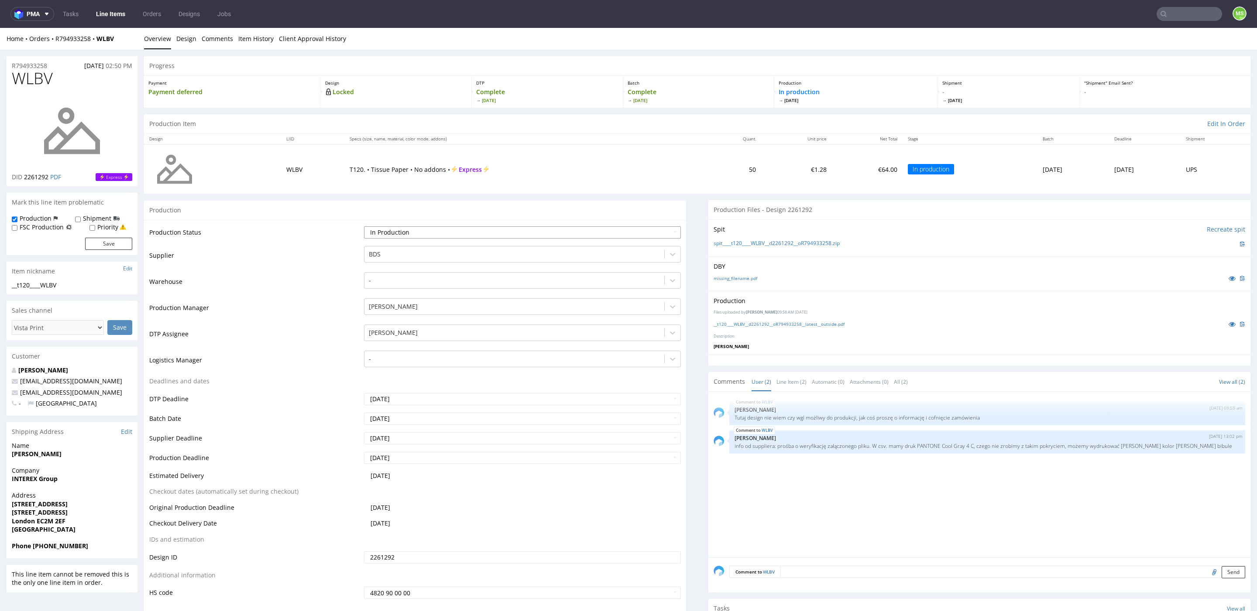
select select "back_for_dtp"
click at [364, 226] on select "Waiting for Artwork Waiting for Diecut Waiting for Mockup Waiting for DTP Waiti…" at bounding box center [522, 232] width 317 height 12
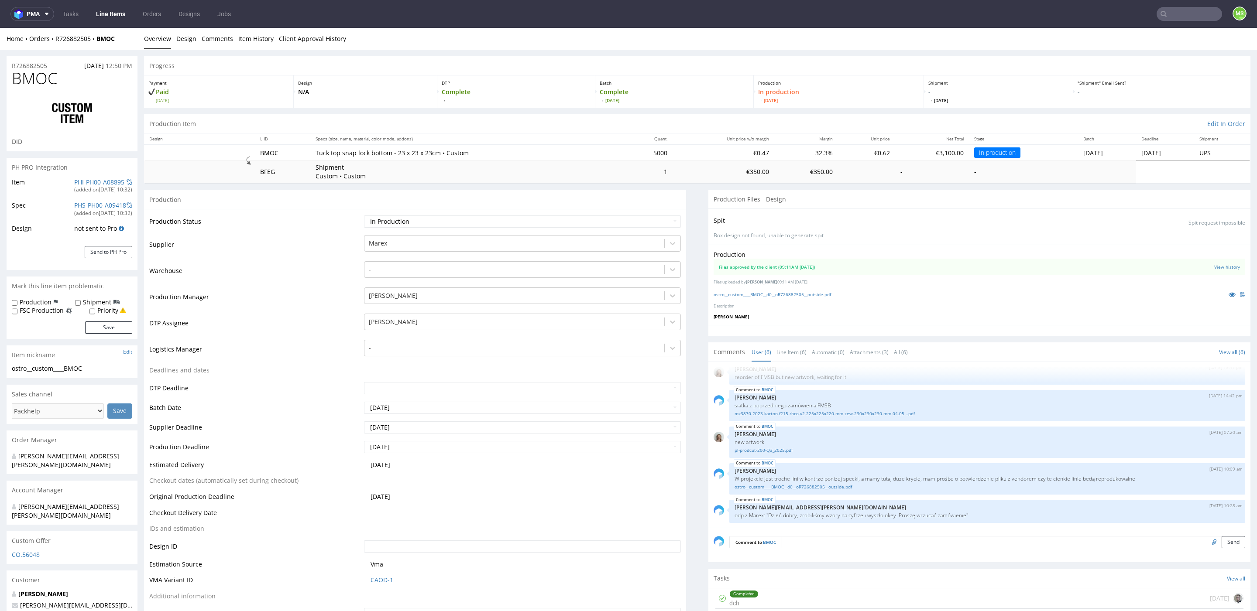
scroll to position [0, 0]
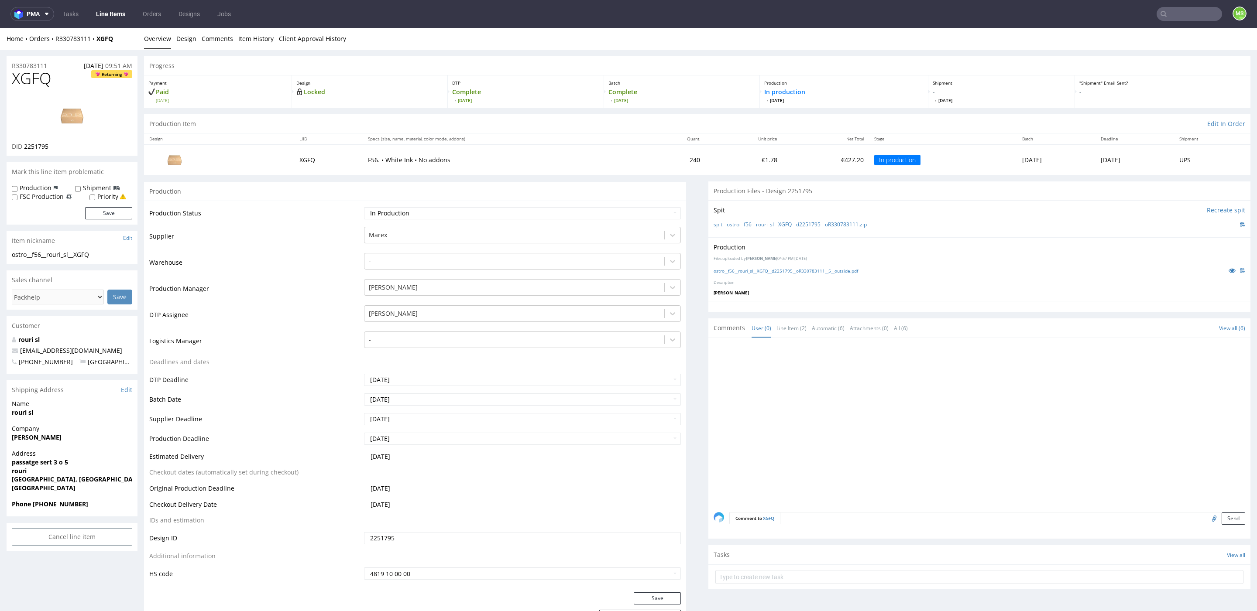
drag, startPoint x: 364, startPoint y: 488, endPoint x: 444, endPoint y: 508, distance: 82.1
click at [425, 490] on td "[DATE]" at bounding box center [521, 492] width 319 height 16
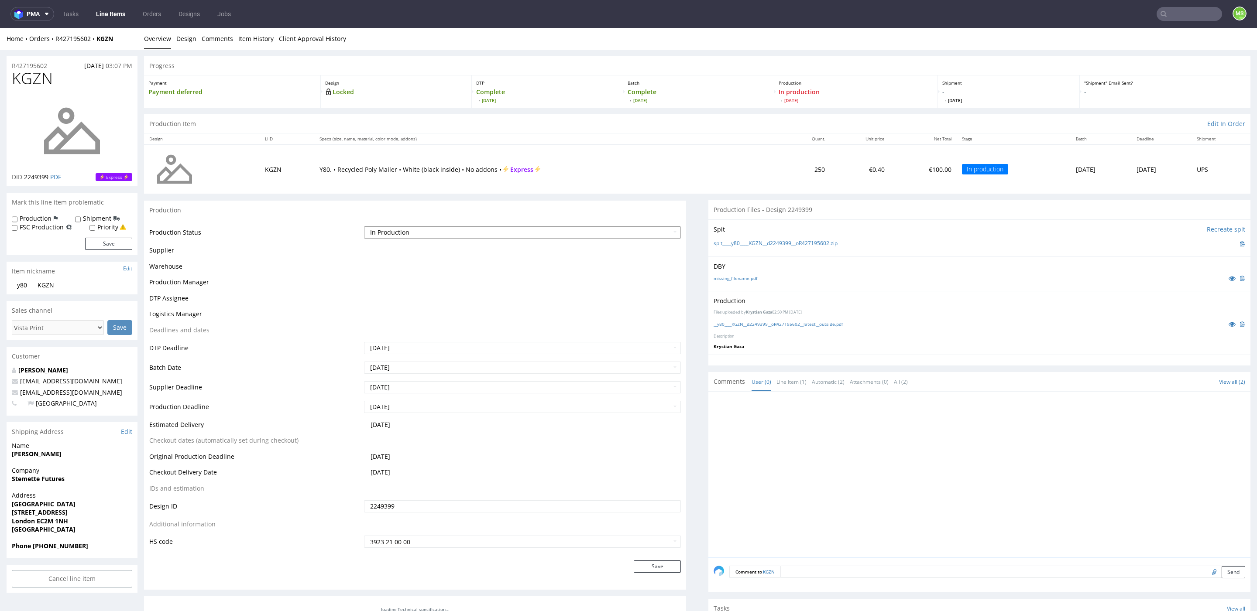
click at [481, 231] on select "Waiting for Artwork Waiting for Diecut Waiting for Mockup Waiting for DTP Waiti…" at bounding box center [522, 232] width 317 height 12
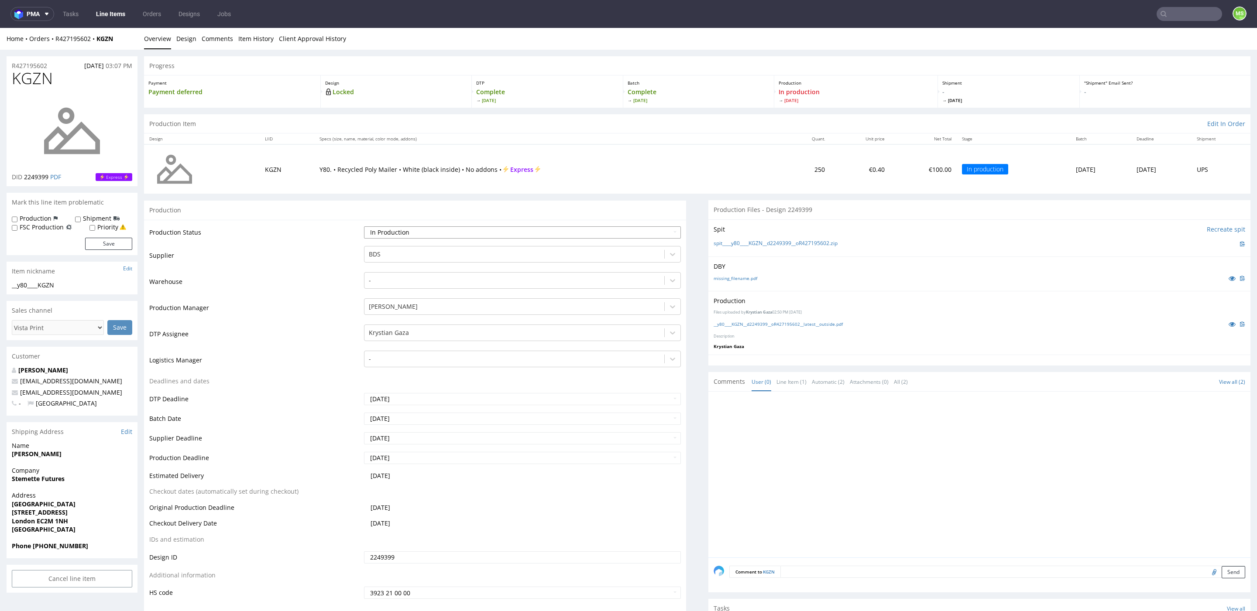
select select "production_complete"
click at [364, 226] on select "Waiting for Artwork Waiting for Diecut Waiting for Mockup Waiting for DTP Waiti…" at bounding box center [522, 232] width 317 height 12
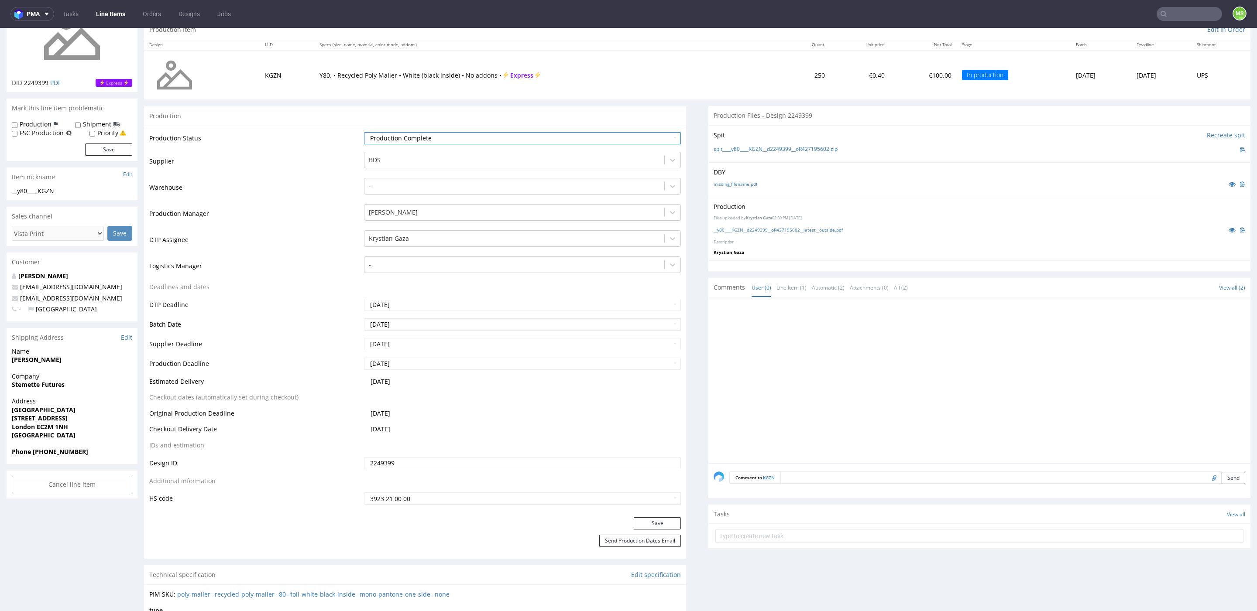
scroll to position [97, 0]
click at [663, 519] on button "Save" at bounding box center [657, 520] width 47 height 12
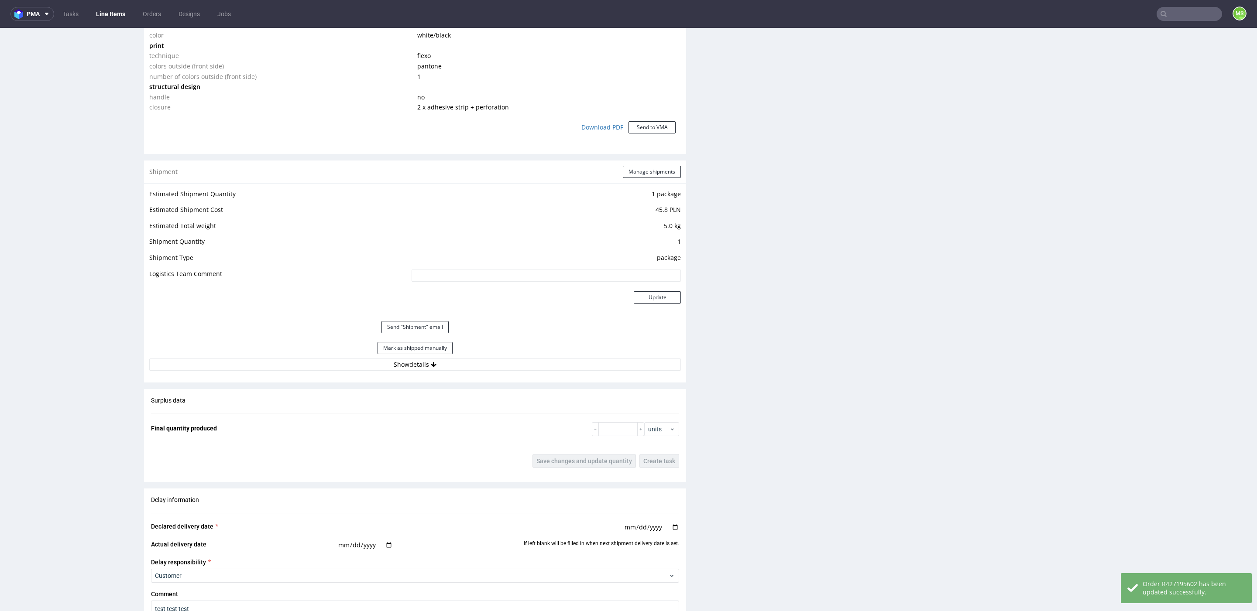
scroll to position [774, 0]
click at [442, 345] on button "Mark as shipped manually" at bounding box center [414, 347] width 75 height 12
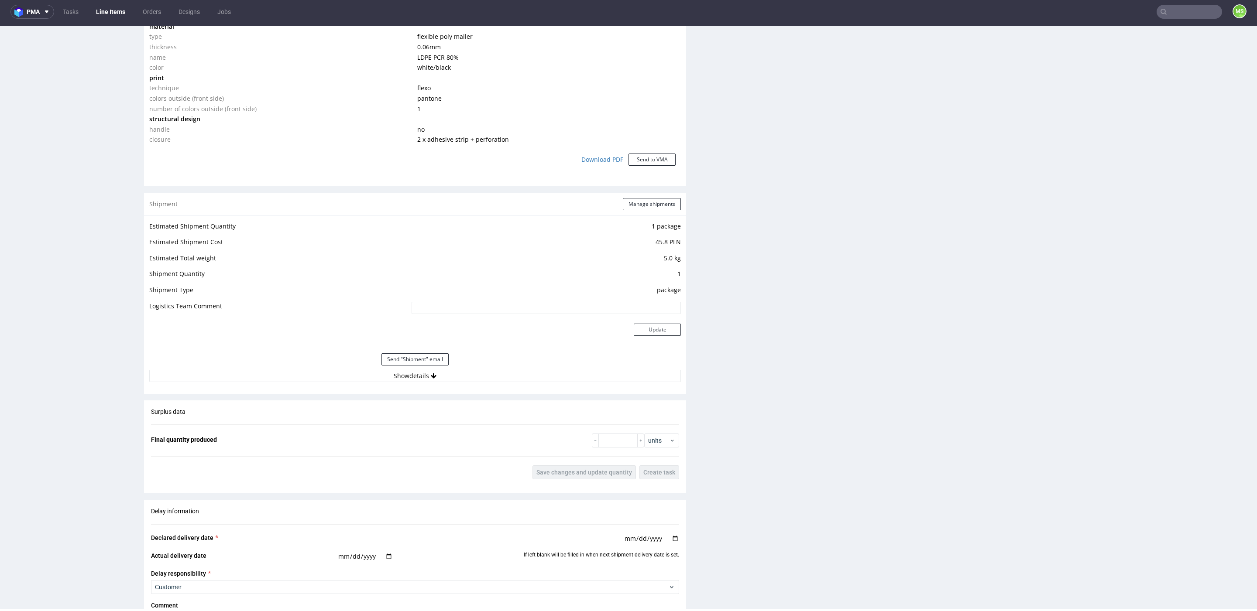
scroll to position [742, 0]
click at [418, 372] on button "Show details" at bounding box center [415, 372] width 532 height 12
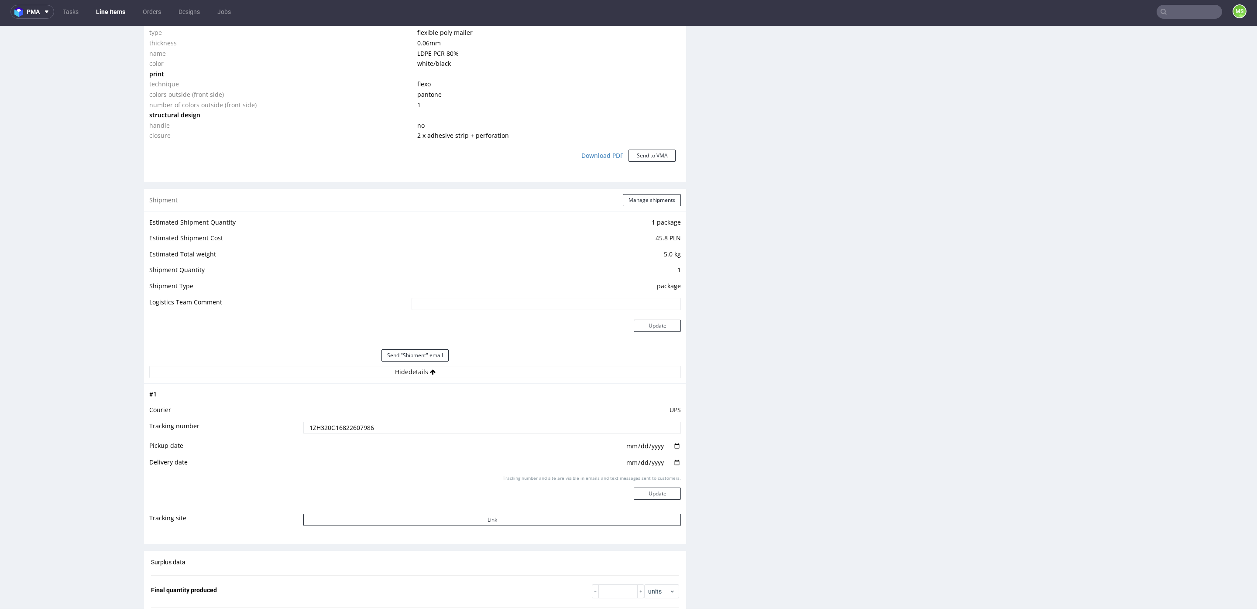
drag, startPoint x: 415, startPoint y: 427, endPoint x: 323, endPoint y: 431, distance: 92.2
click at [271, 432] on tr "Tracking number 1ZH320G16822607986" at bounding box center [415, 431] width 532 height 20
drag, startPoint x: 344, startPoint y: 429, endPoint x: 300, endPoint y: 427, distance: 43.7
click at [303, 427] on input "1ZH320G16822607986" at bounding box center [491, 428] width 377 height 12
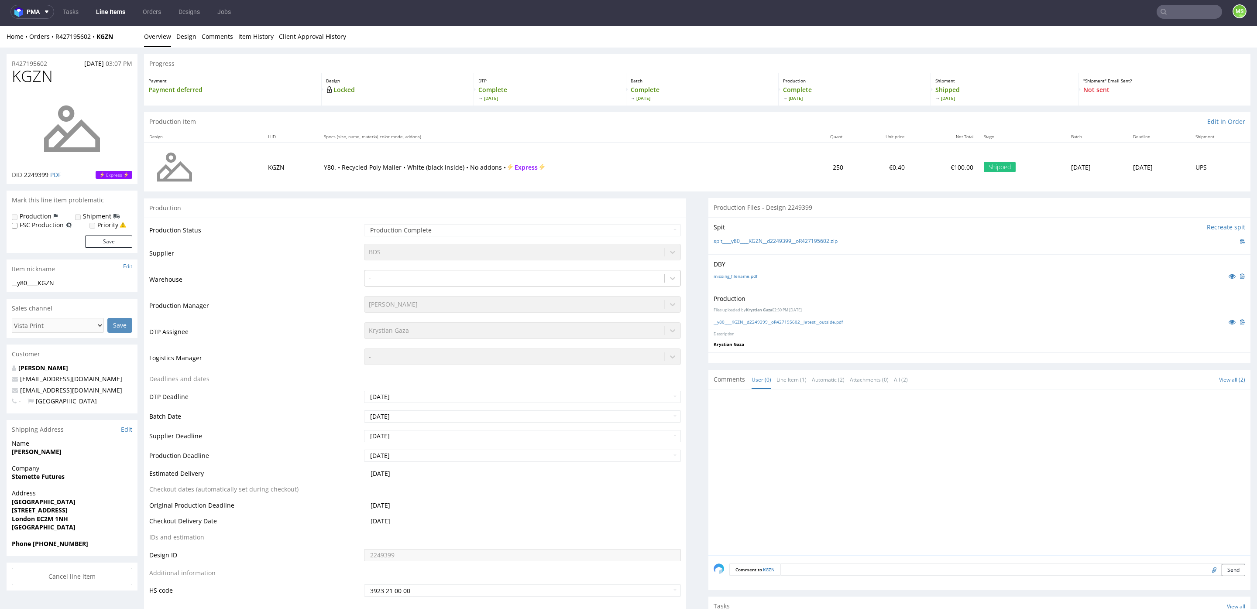
scroll to position [0, 0]
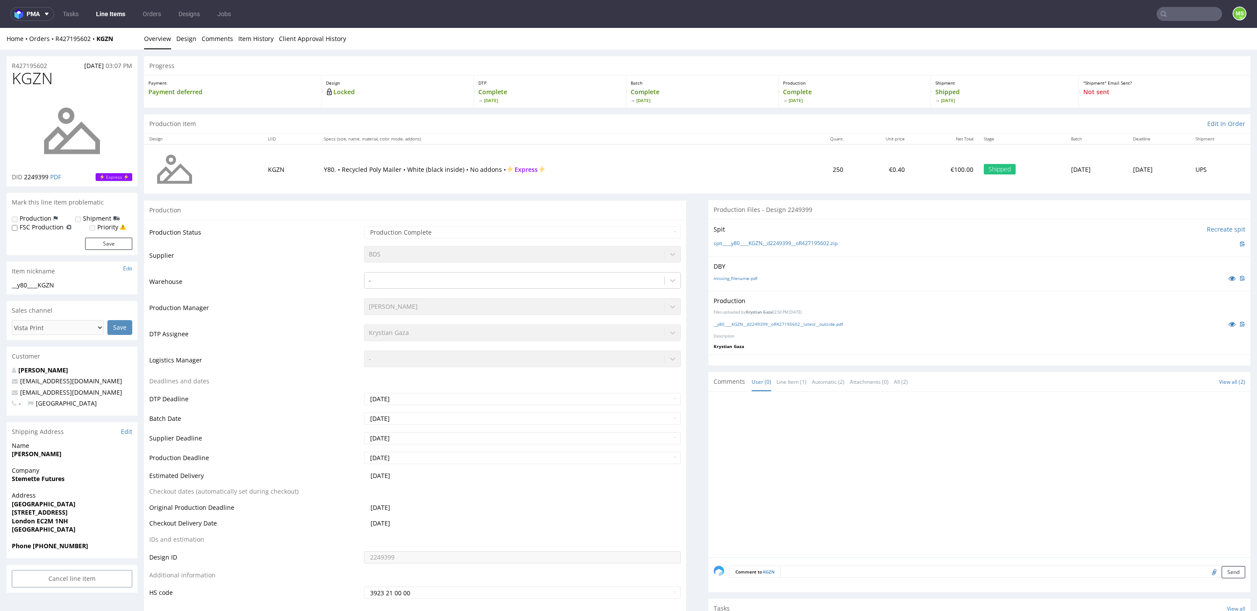
click at [113, 11] on link "Line Items" at bounding box center [111, 14] width 40 height 14
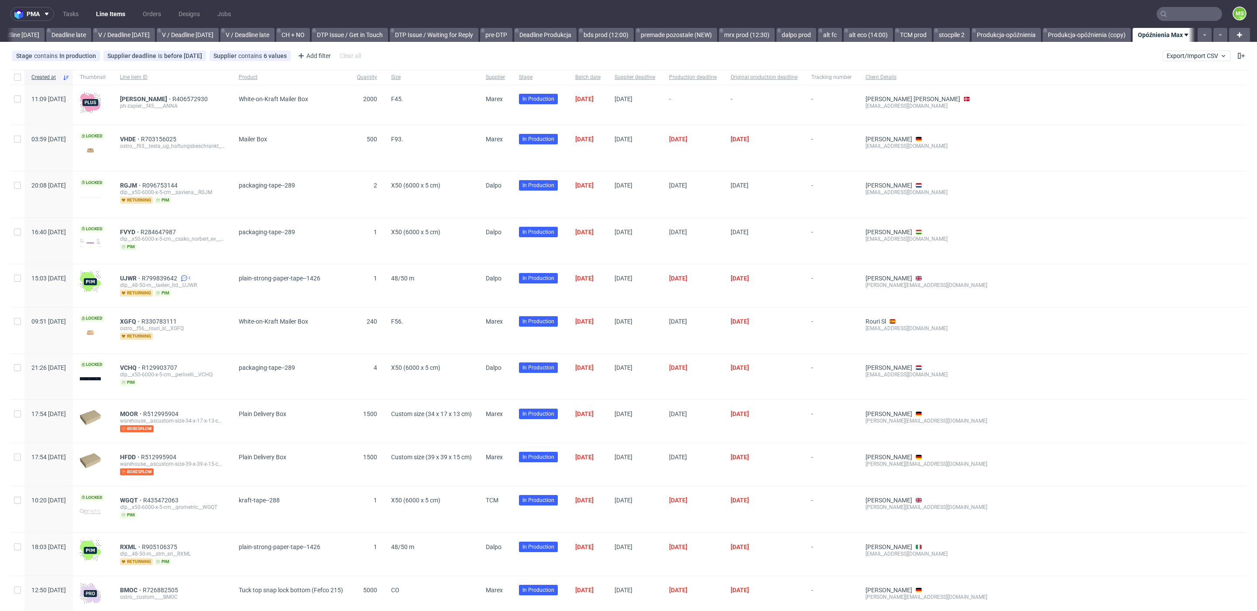
scroll to position [0, 1022]
click at [505, 78] on span "Supplier" at bounding box center [495, 77] width 19 height 7
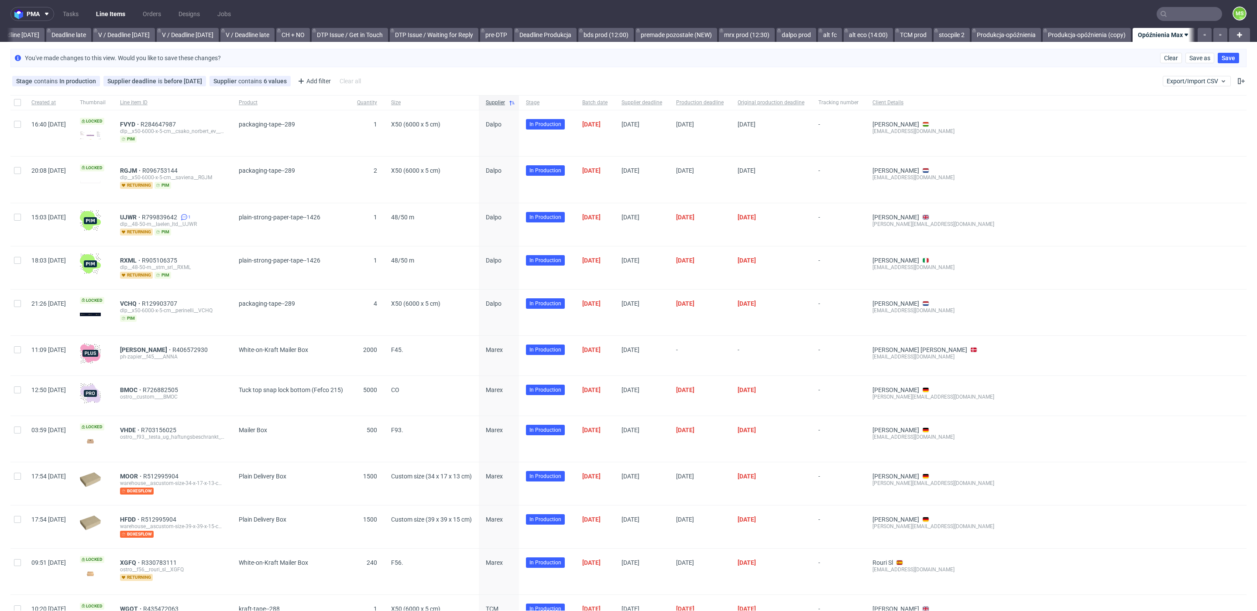
scroll to position [54, 0]
